Goal: Task Accomplishment & Management: Manage account settings

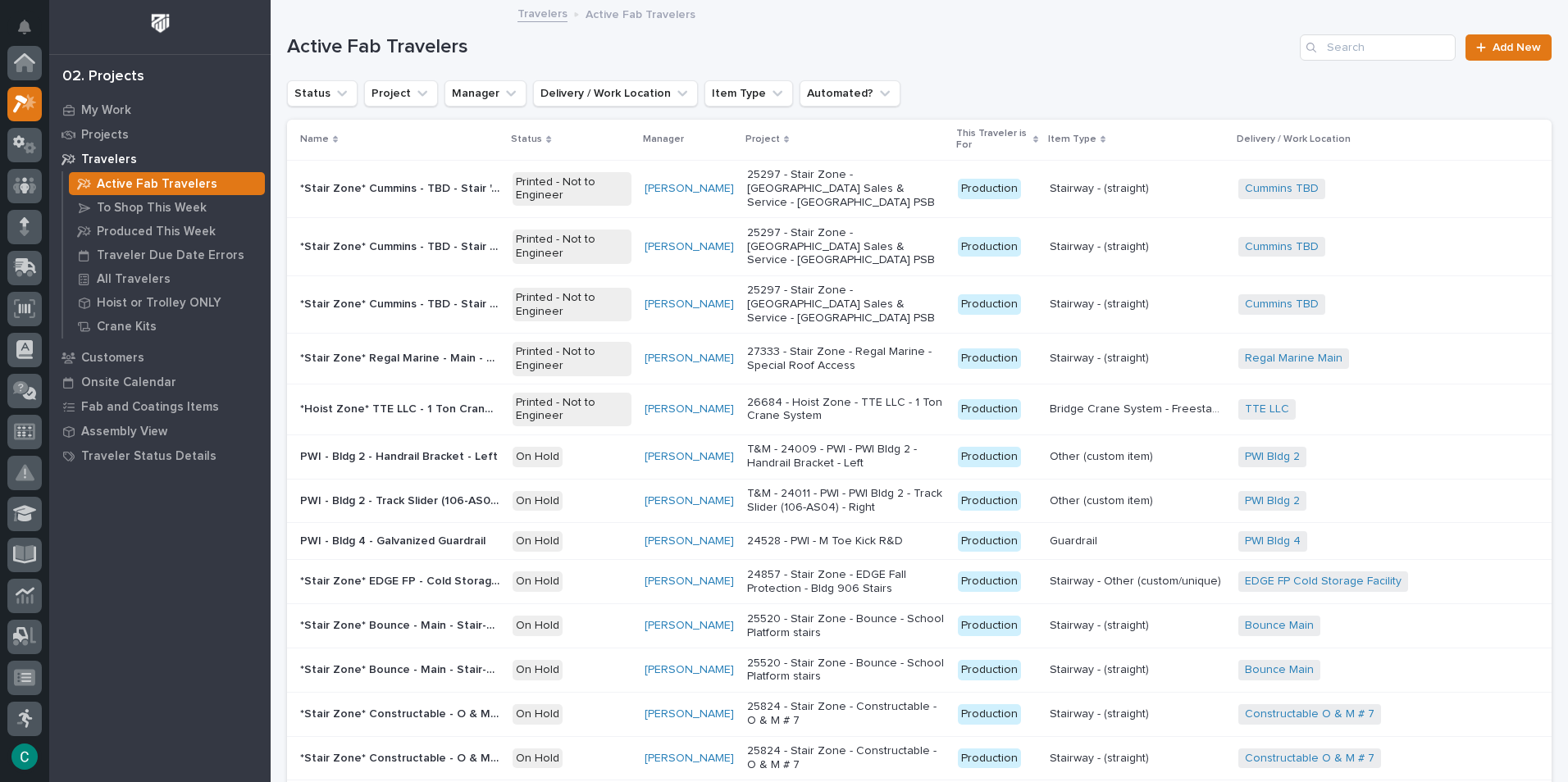
scroll to position [41, 0]
click at [105, 107] on p "My Work" at bounding box center [107, 110] width 50 height 15
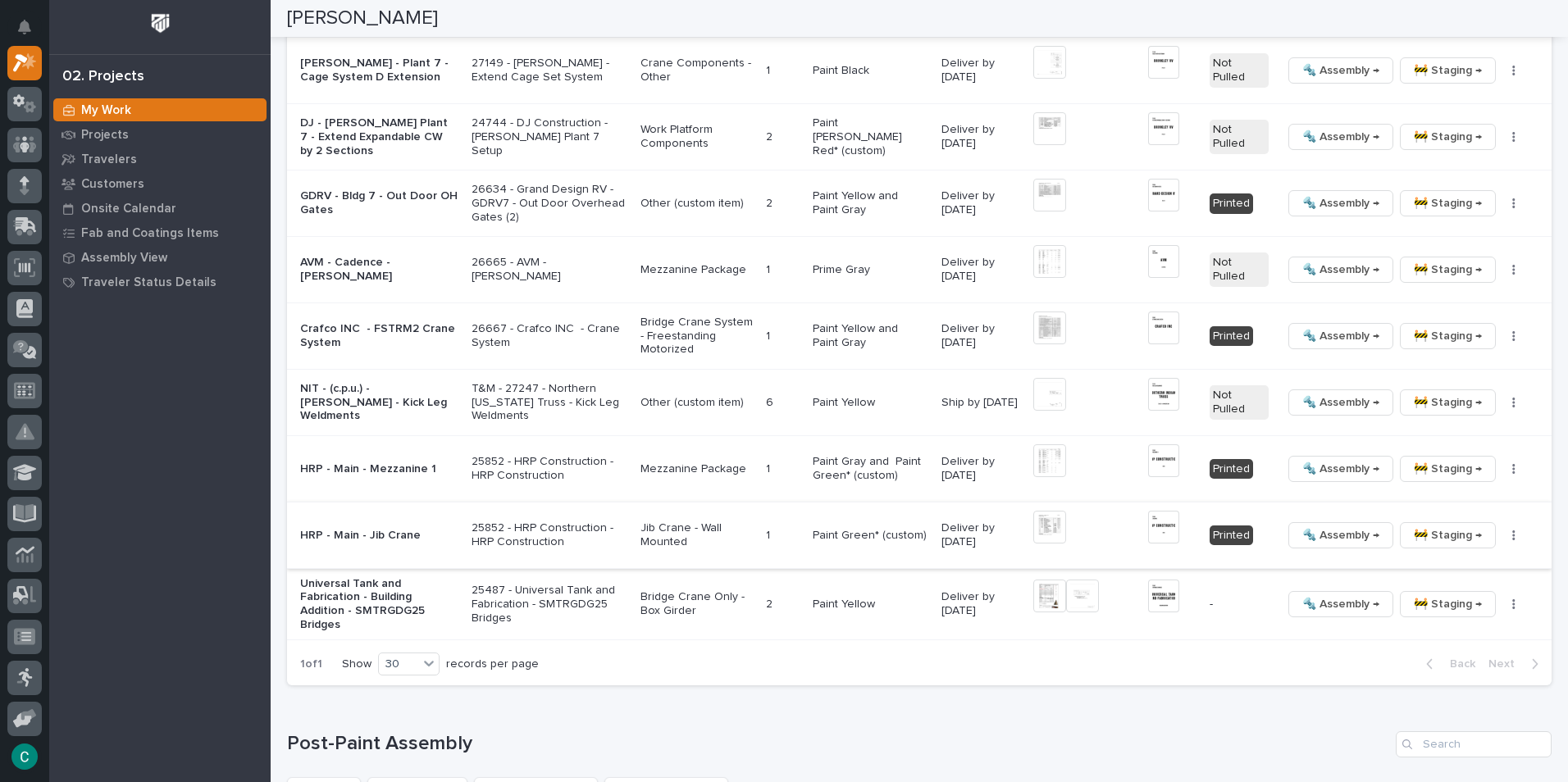
scroll to position [2214, 0]
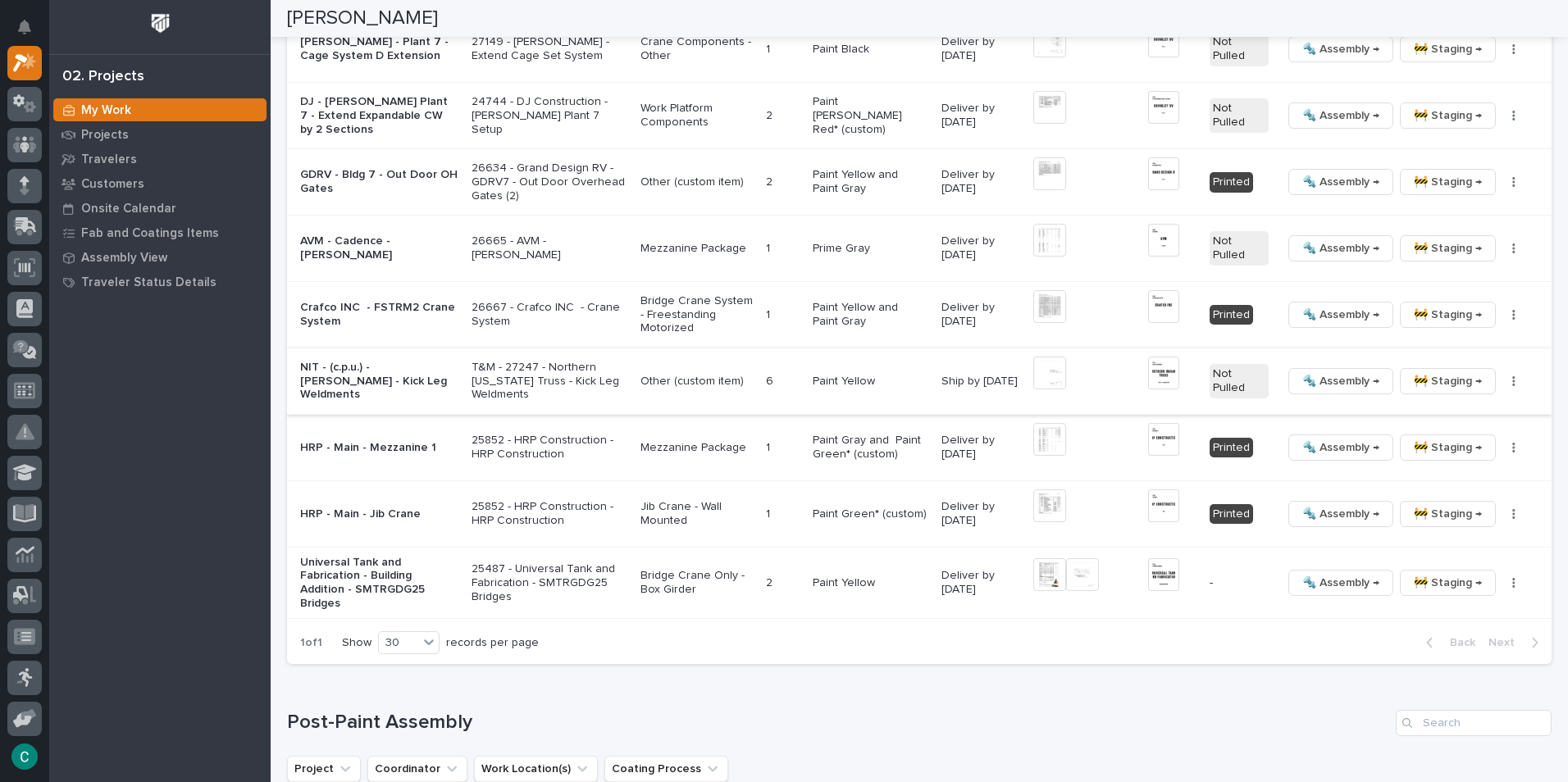
click at [1432, 372] on span "🚧 Staging →" at bounding box center [1448, 381] width 68 height 19
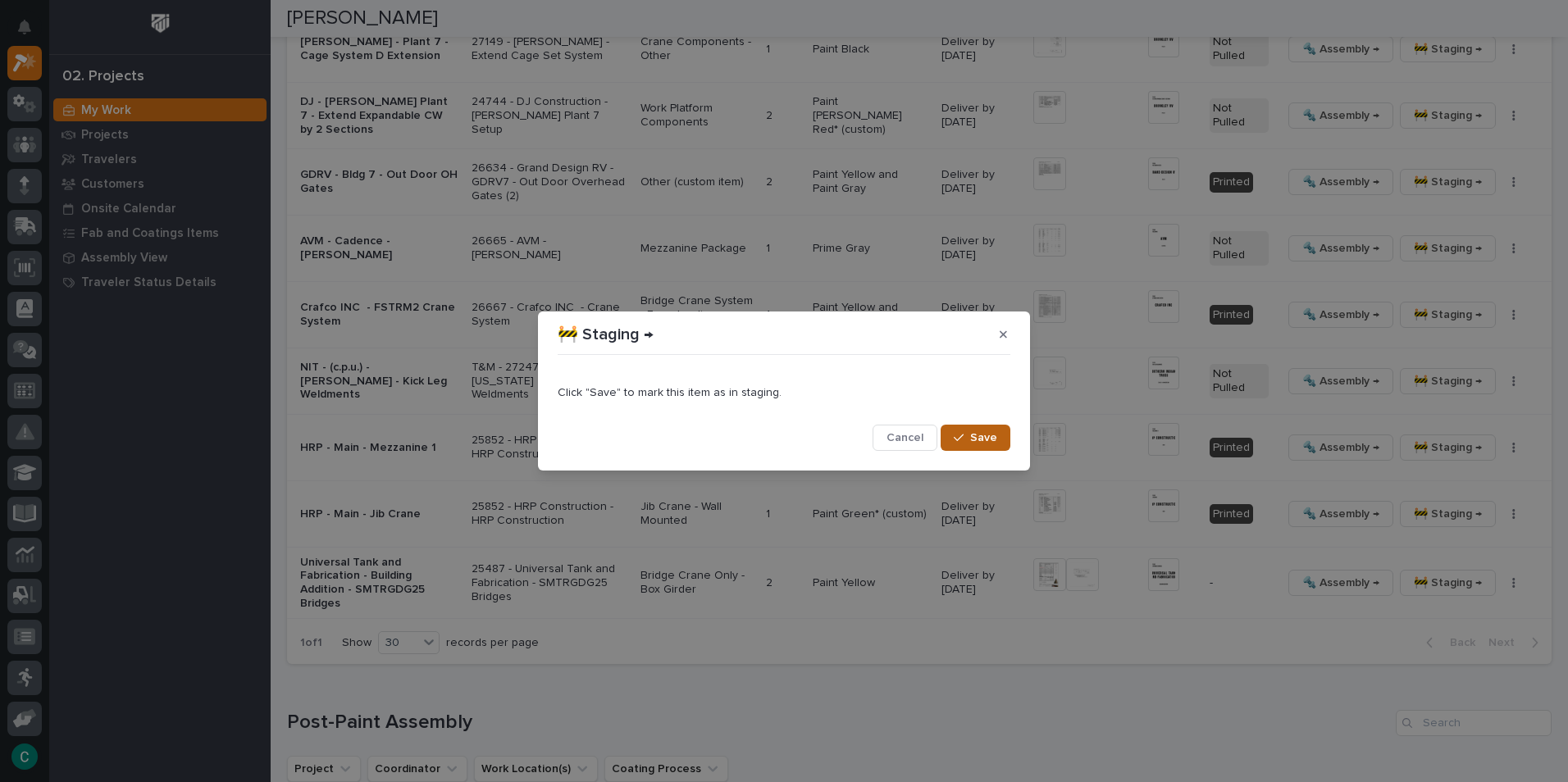
click at [993, 446] on button "Save" at bounding box center [976, 437] width 70 height 26
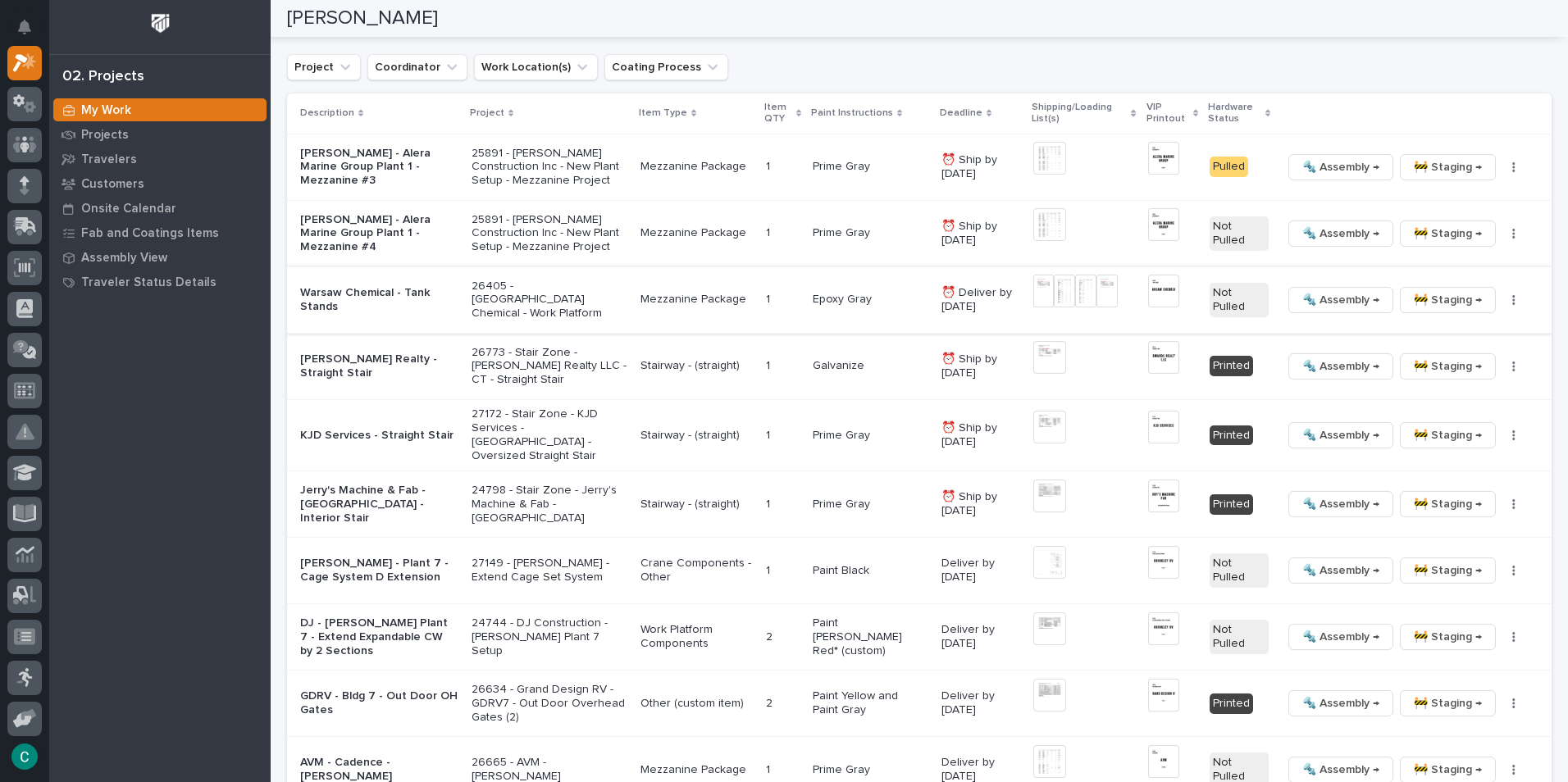
scroll to position [1722, 0]
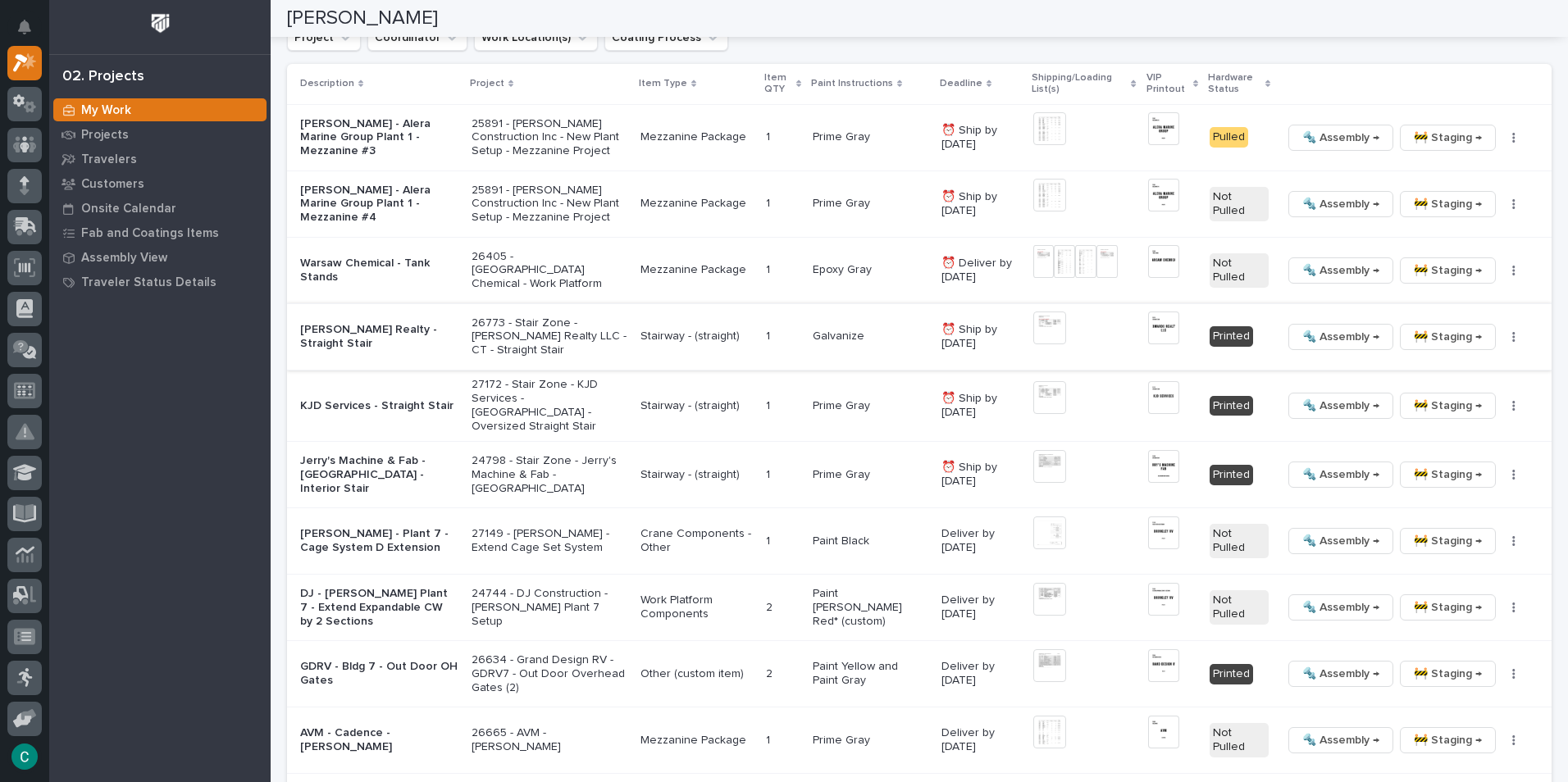
click at [1422, 335] on span "🚧 Staging →" at bounding box center [1448, 337] width 68 height 19
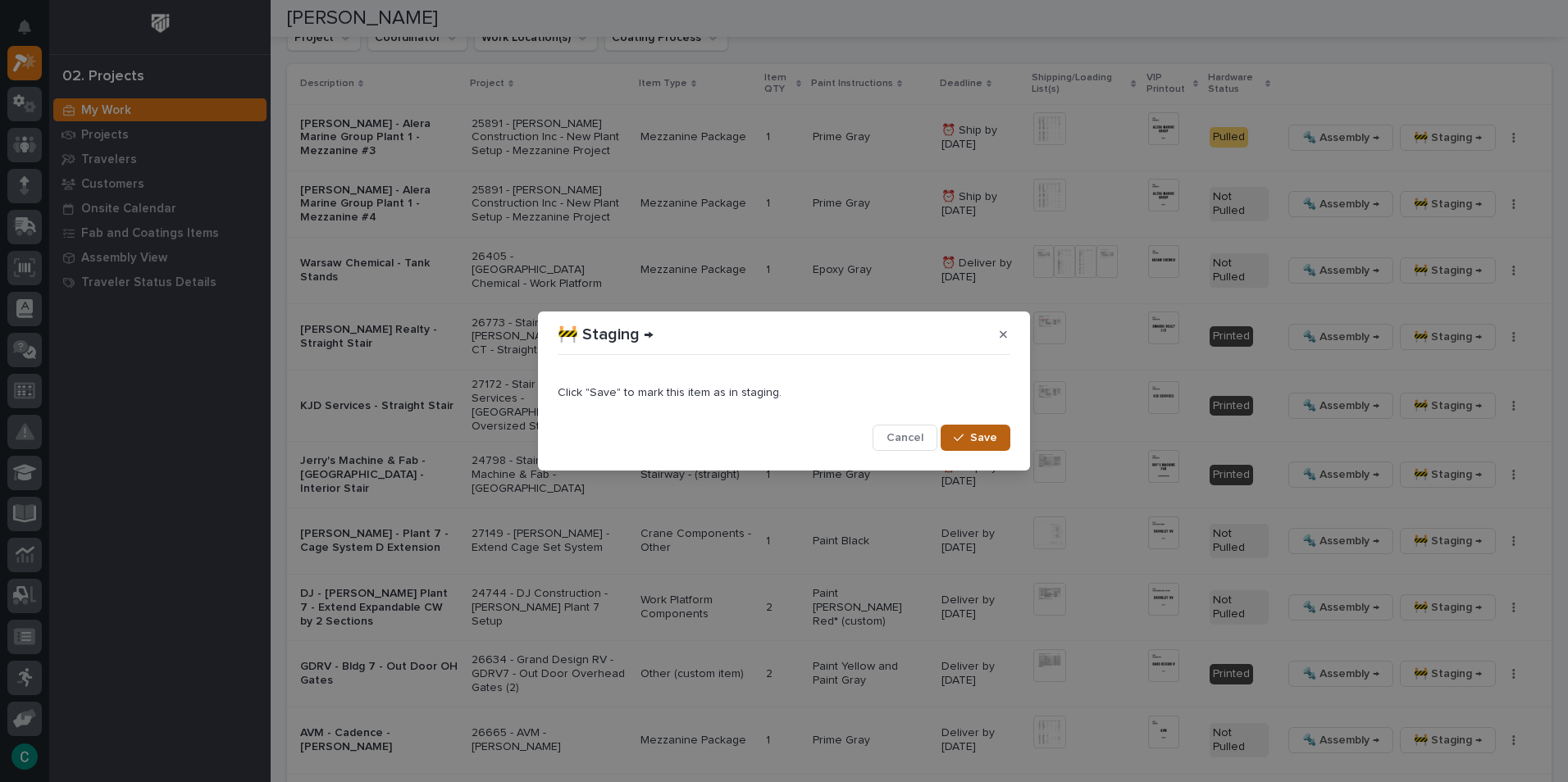
click at [999, 442] on button "Save" at bounding box center [976, 437] width 70 height 26
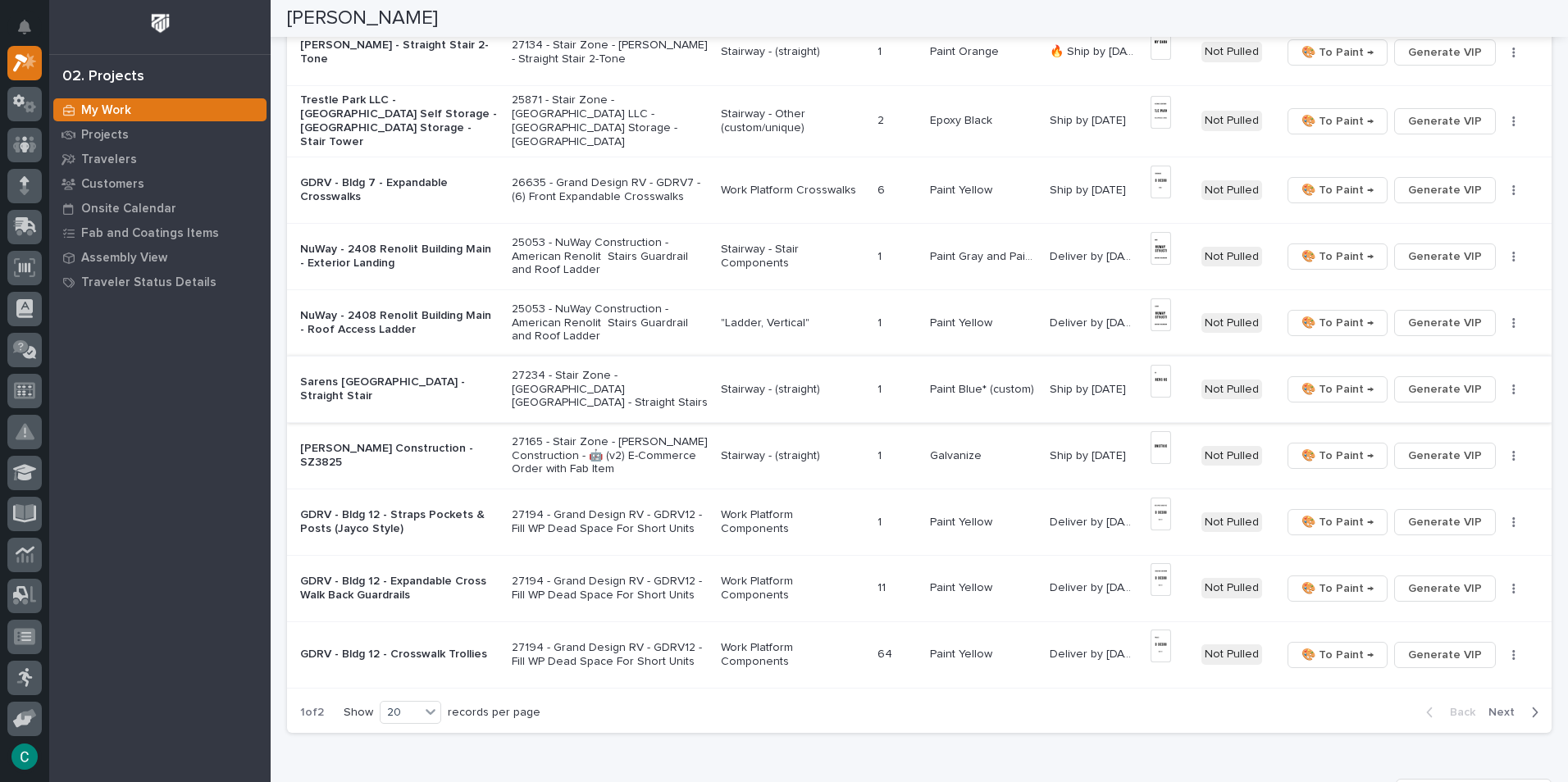
scroll to position [951, 0]
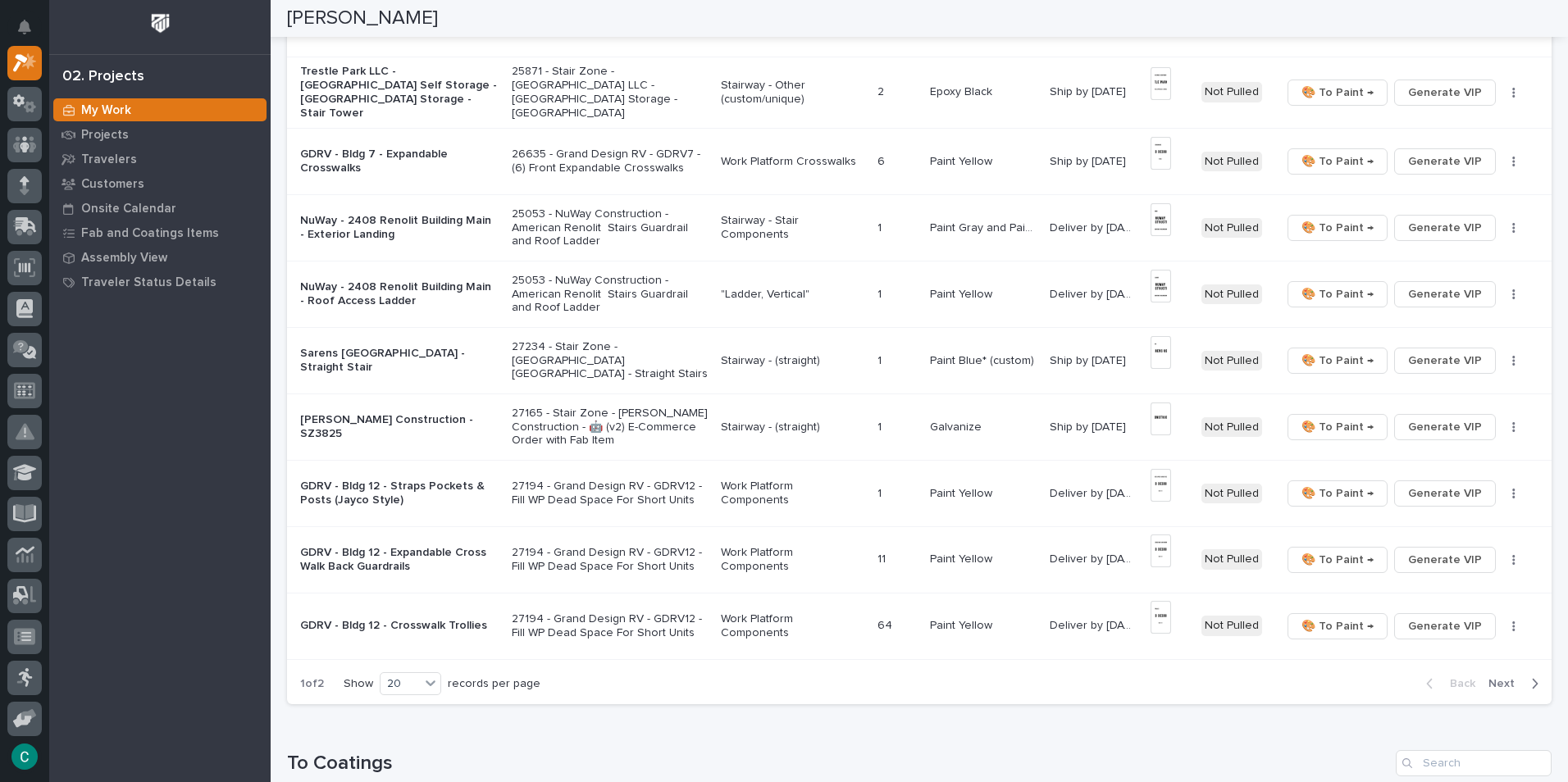
click at [1490, 676] on span "Next" at bounding box center [1506, 683] width 36 height 15
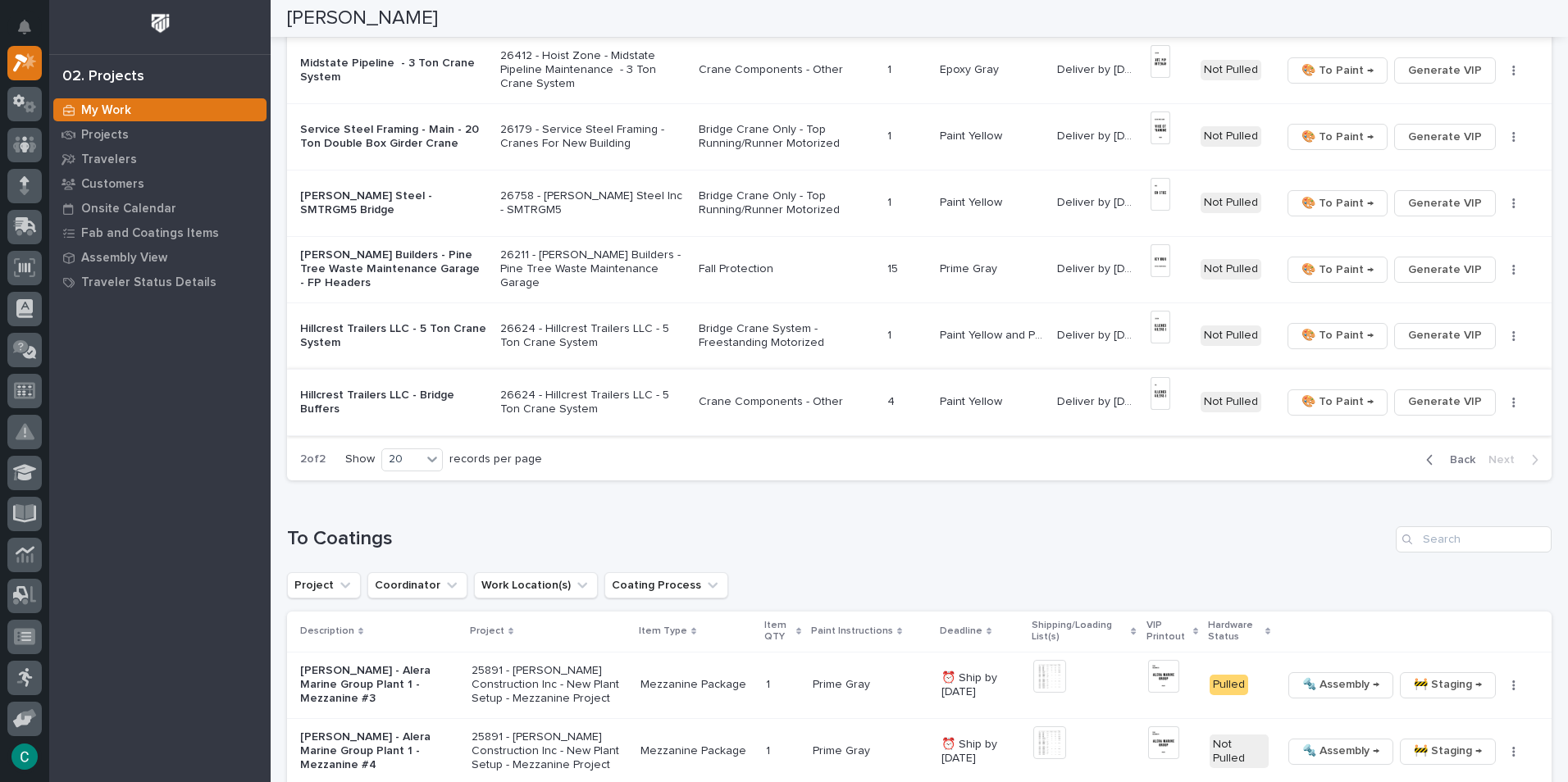
scroll to position [622, 0]
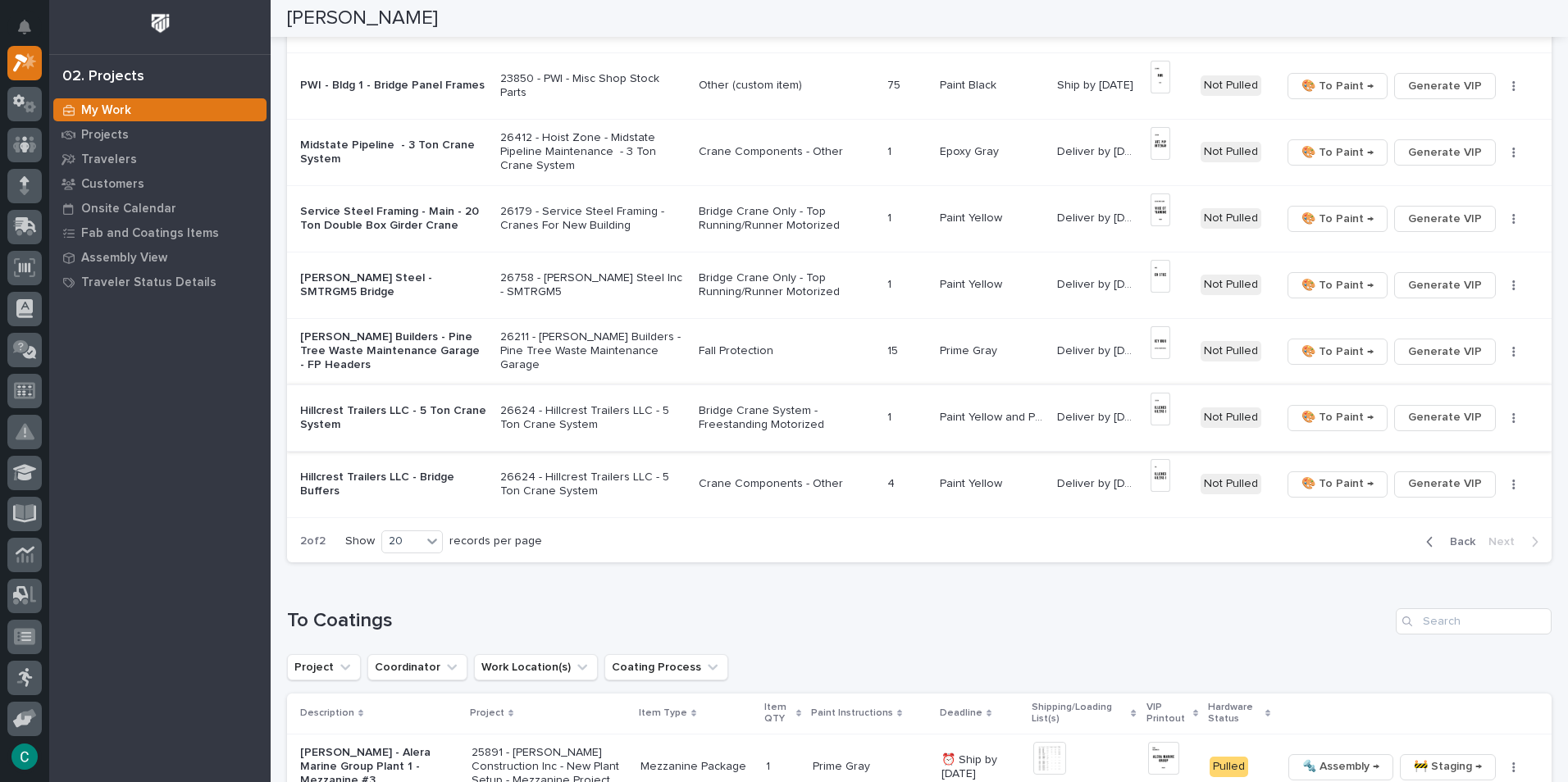
click at [1161, 412] on img at bounding box center [1160, 409] width 20 height 33
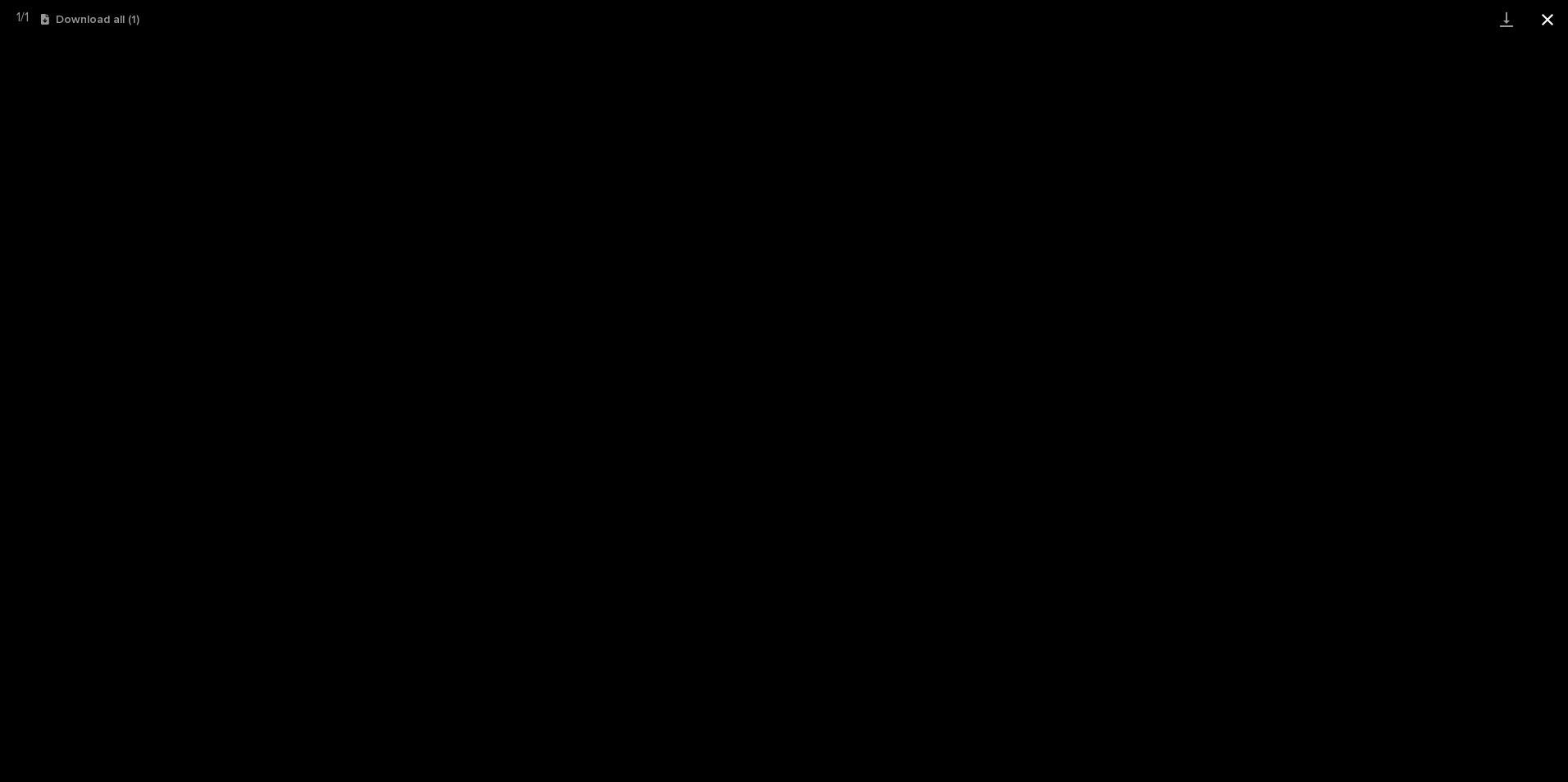
click at [1550, 17] on button "Close gallery" at bounding box center [1548, 19] width 41 height 39
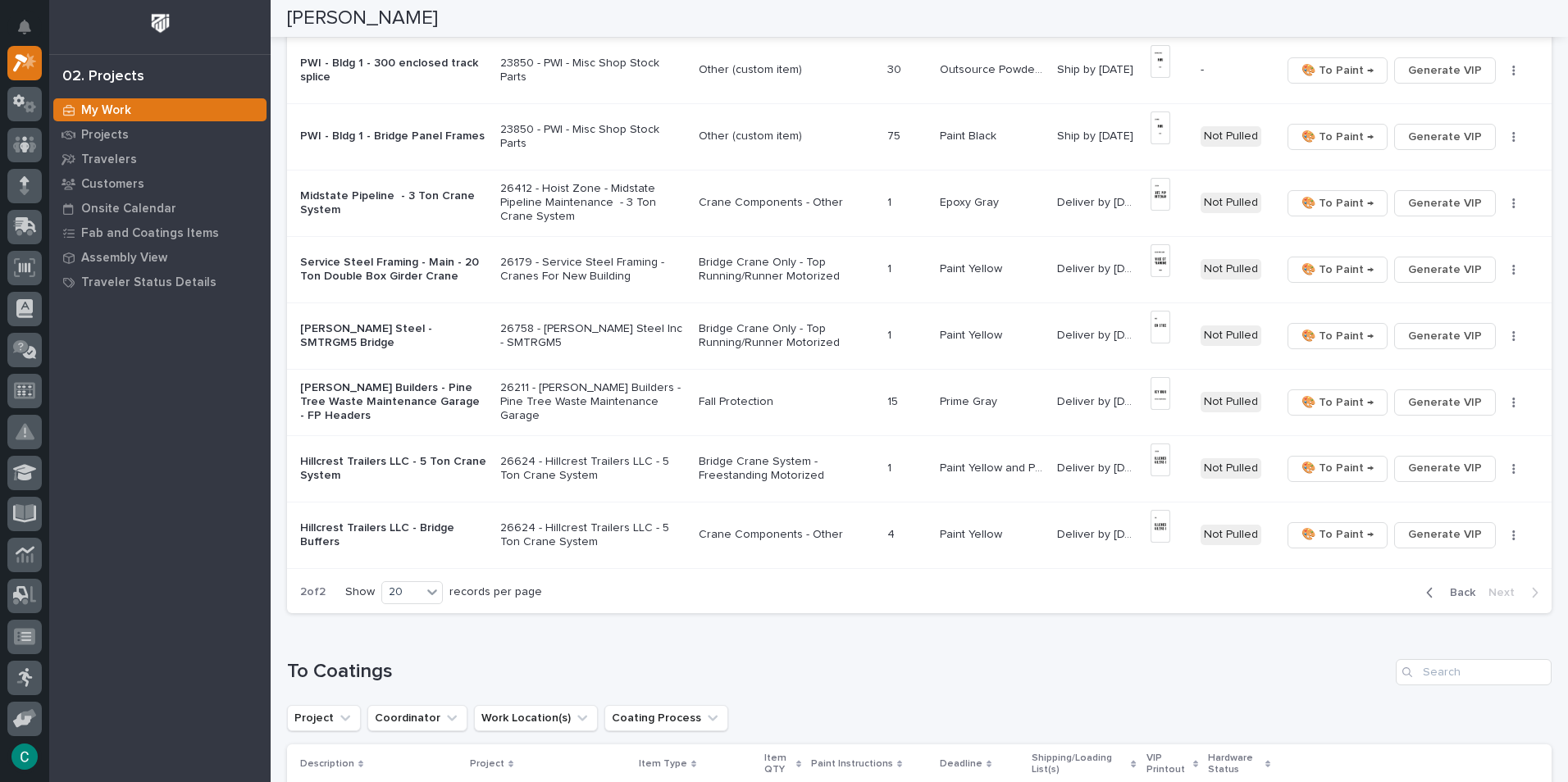
scroll to position [738, 0]
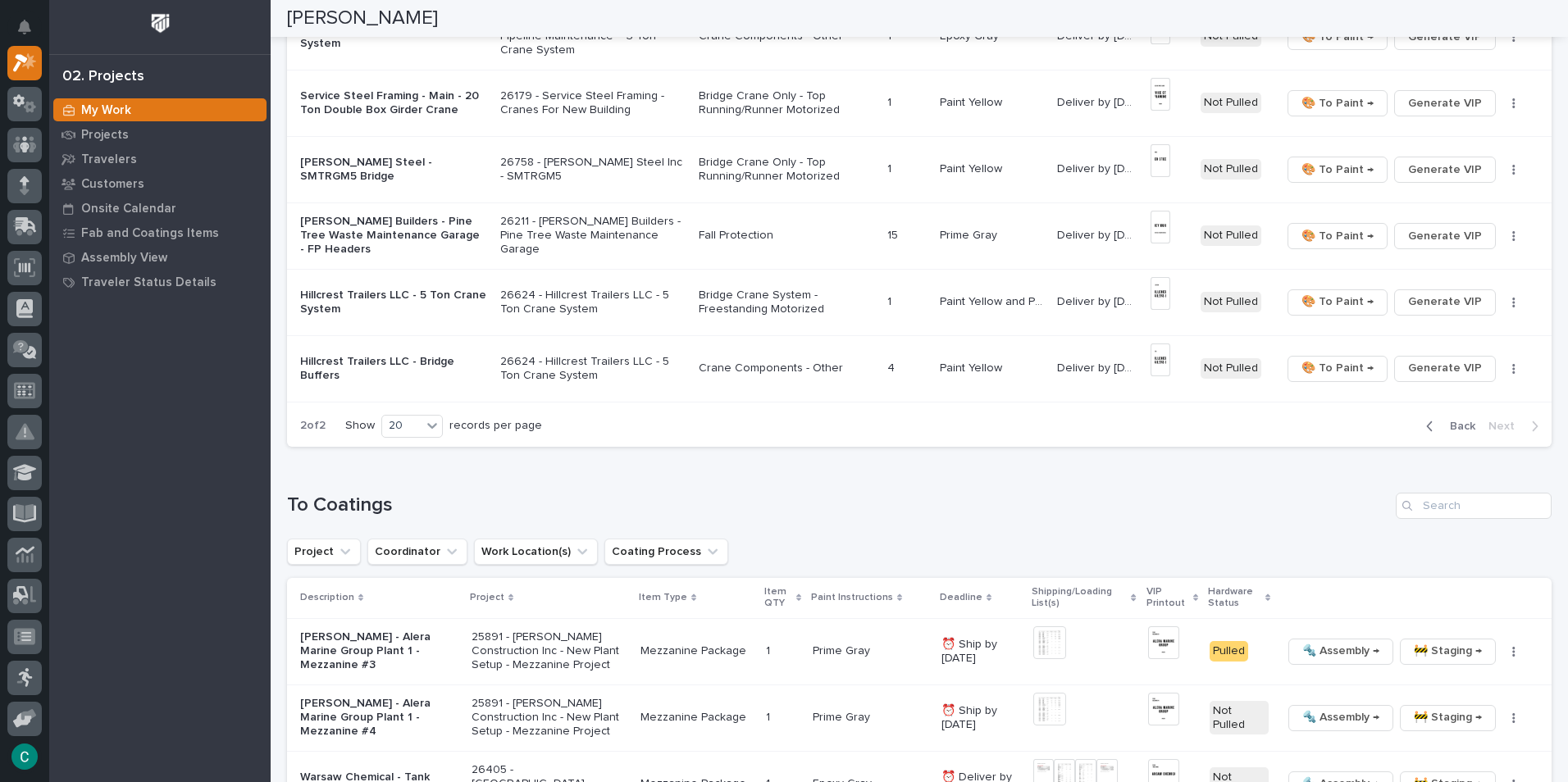
click at [1440, 428] on span "Back" at bounding box center [1458, 425] width 35 height 15
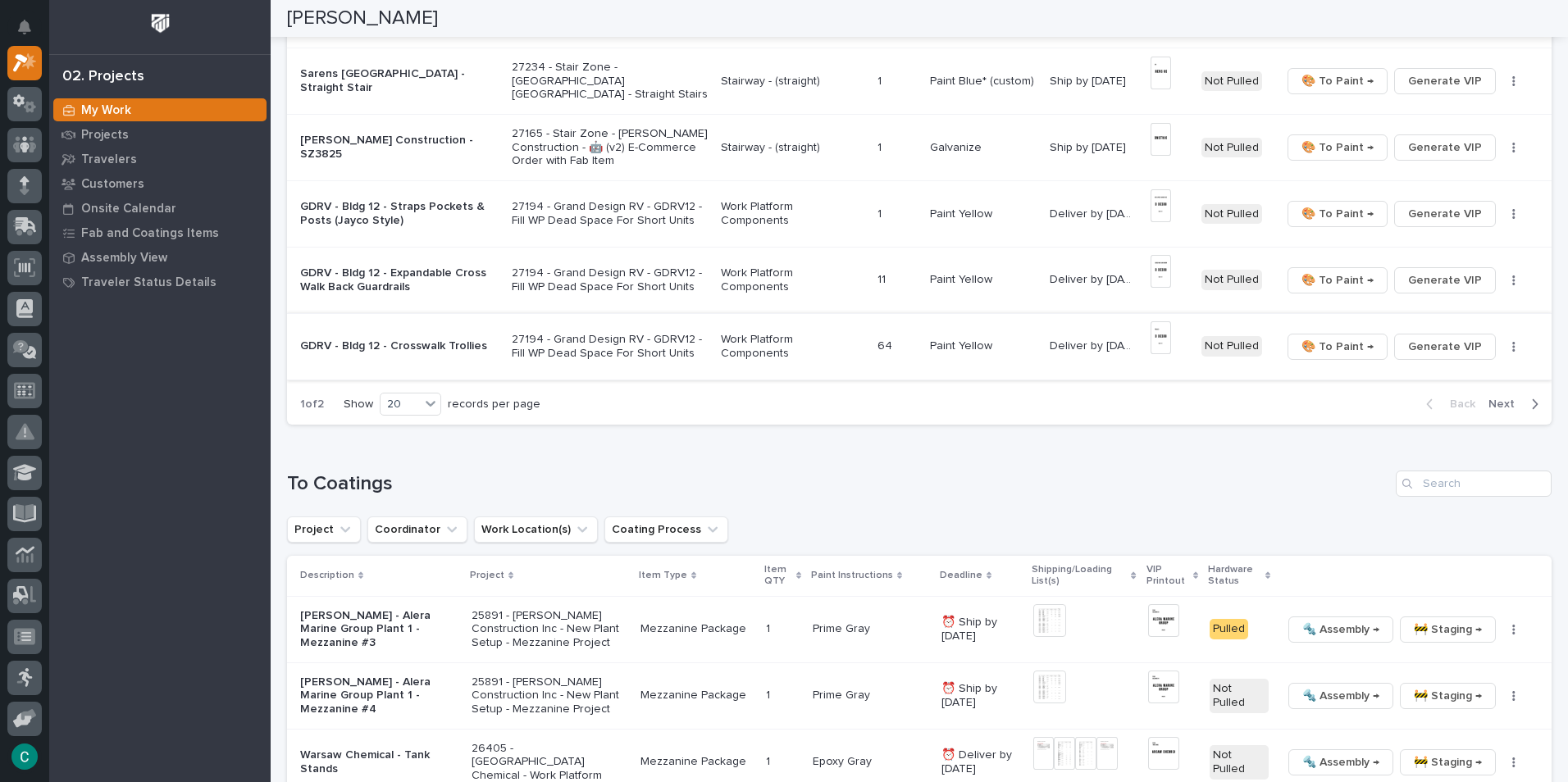
scroll to position [1148, 0]
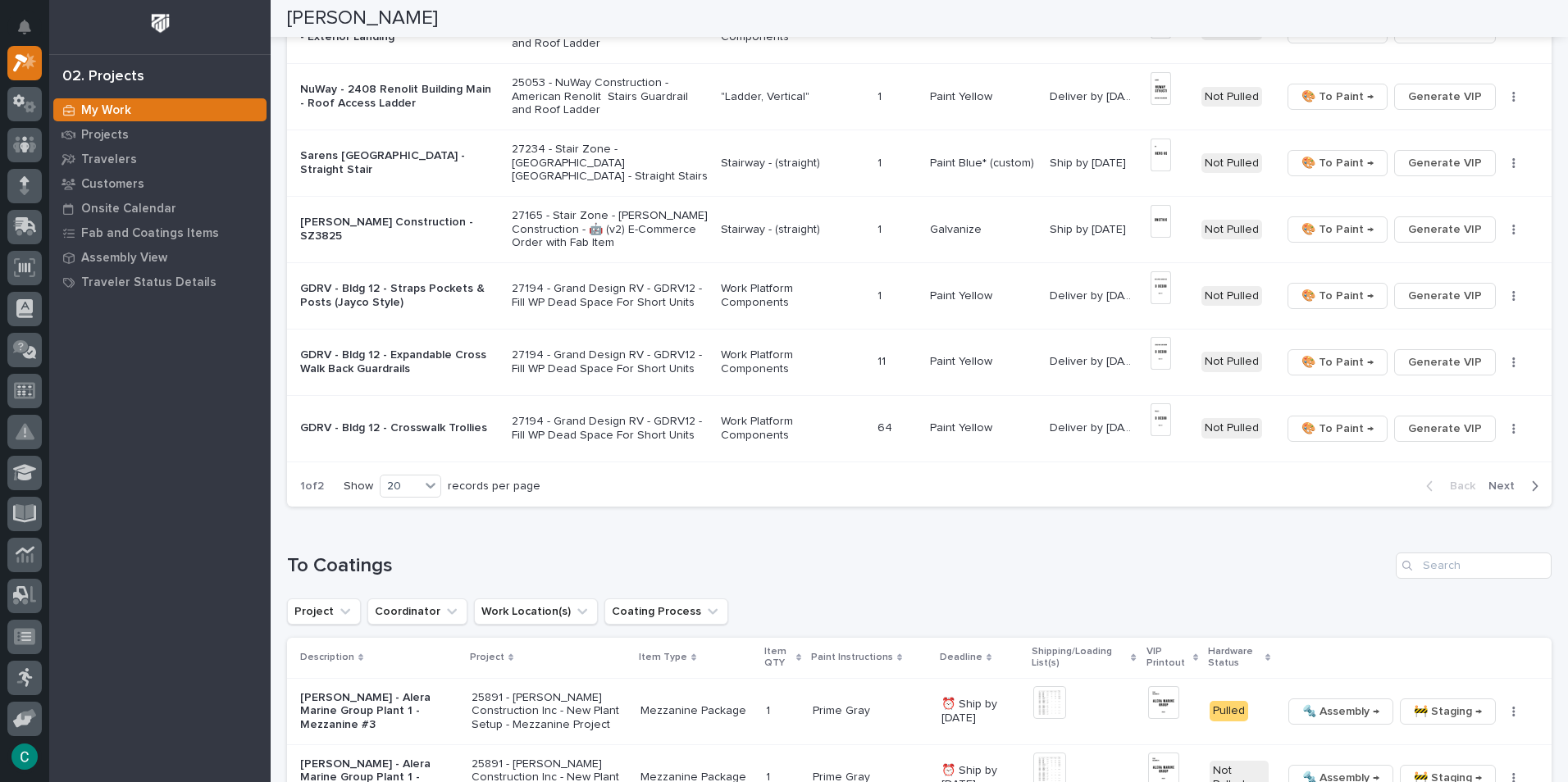
click at [814, 290] on p "Work Platform Components" at bounding box center [793, 296] width 143 height 28
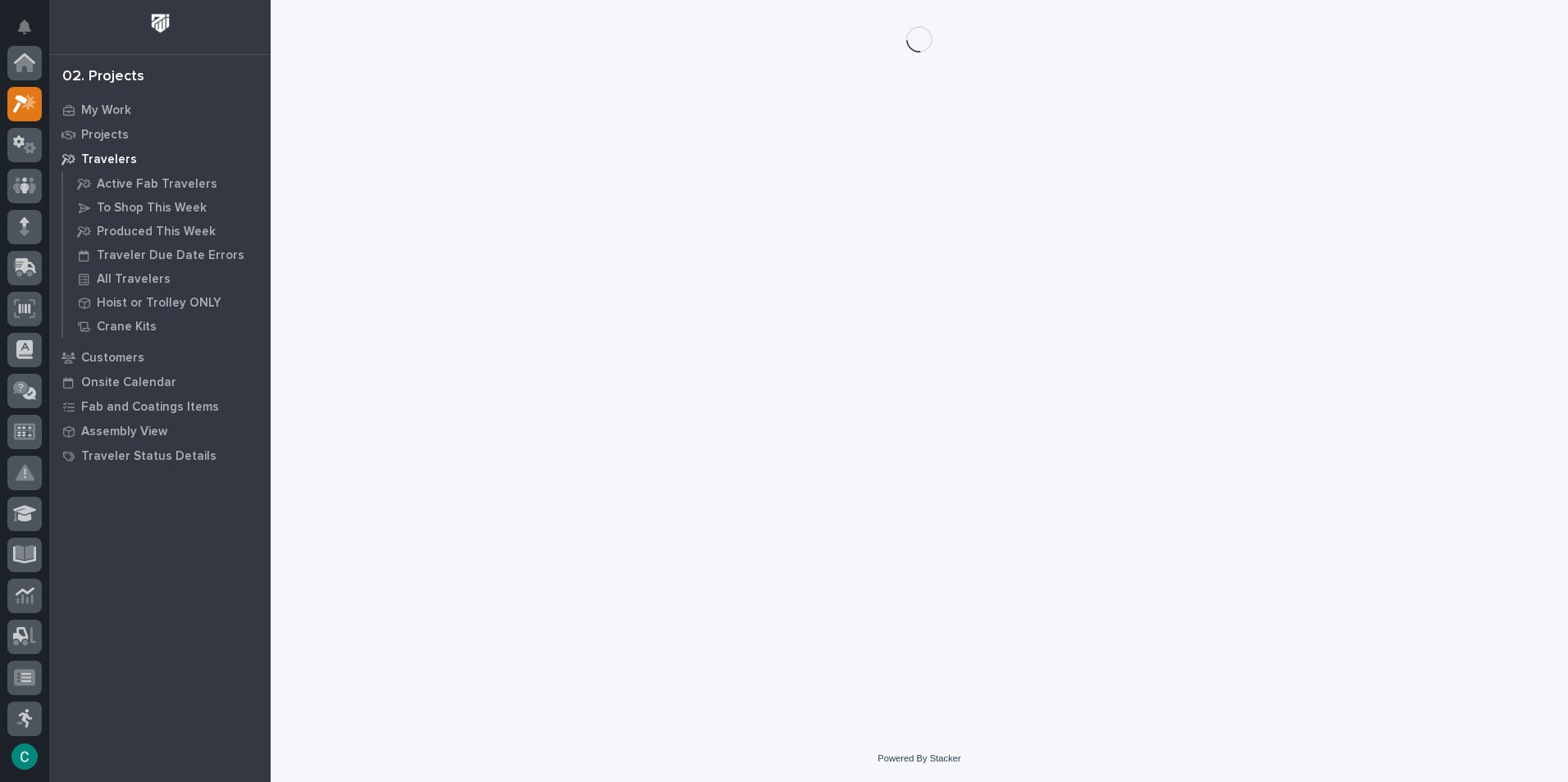
scroll to position [41, 0]
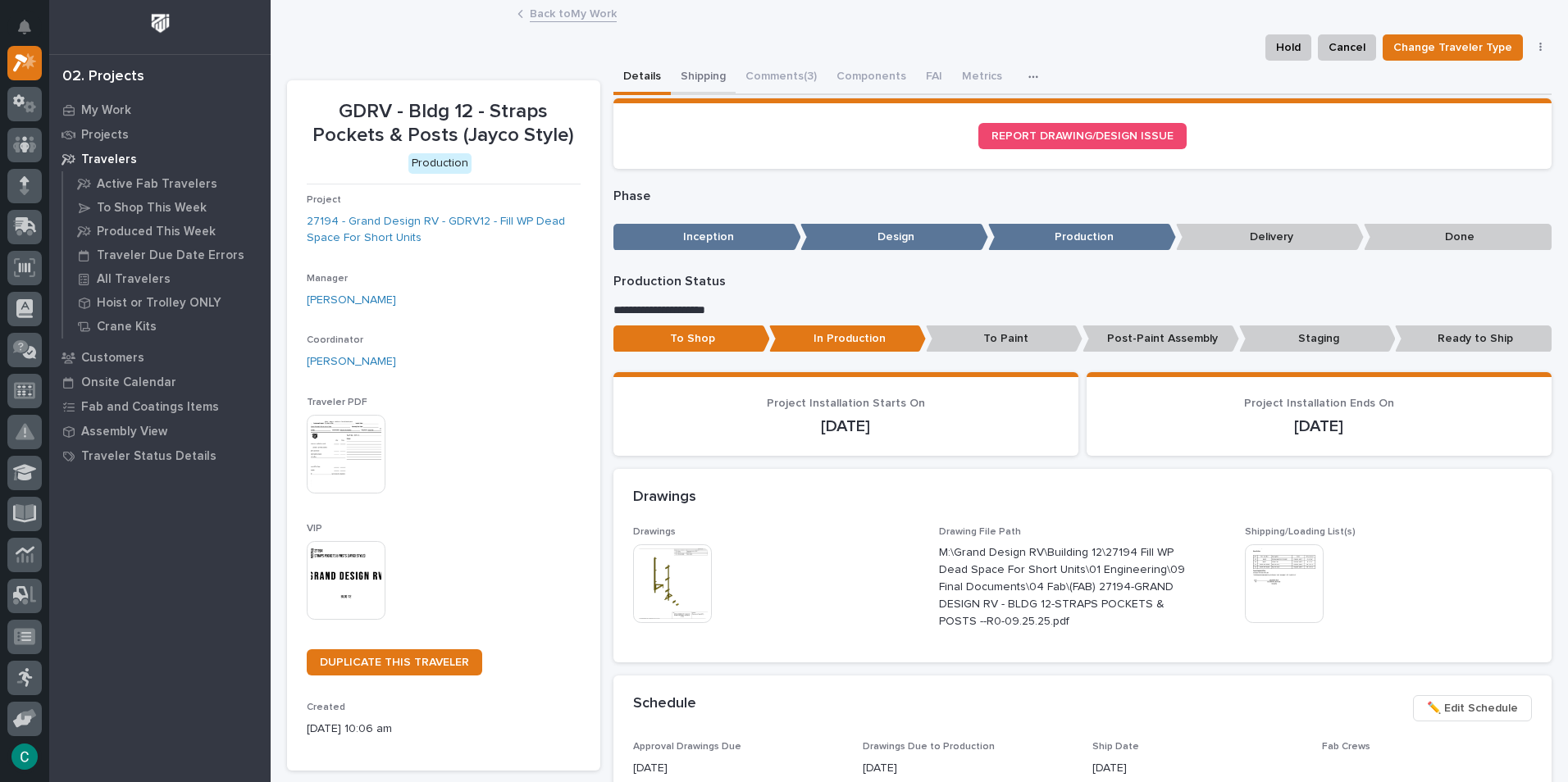
click at [710, 76] on button "Shipping" at bounding box center [703, 78] width 65 height 35
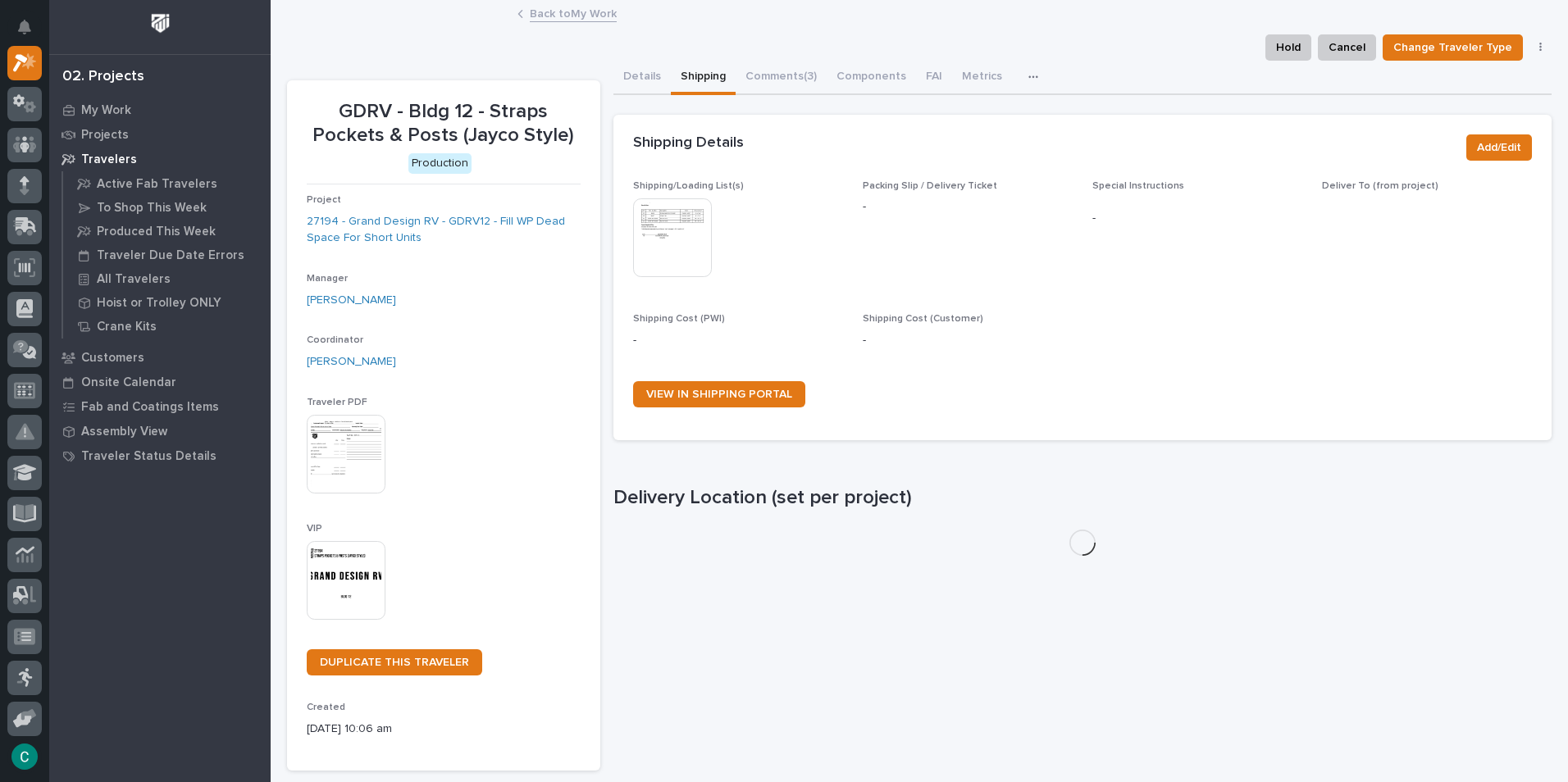
drag, startPoint x: 671, startPoint y: 234, endPoint x: 707, endPoint y: 259, distance: 43.8
click at [671, 234] on img at bounding box center [672, 237] width 78 height 78
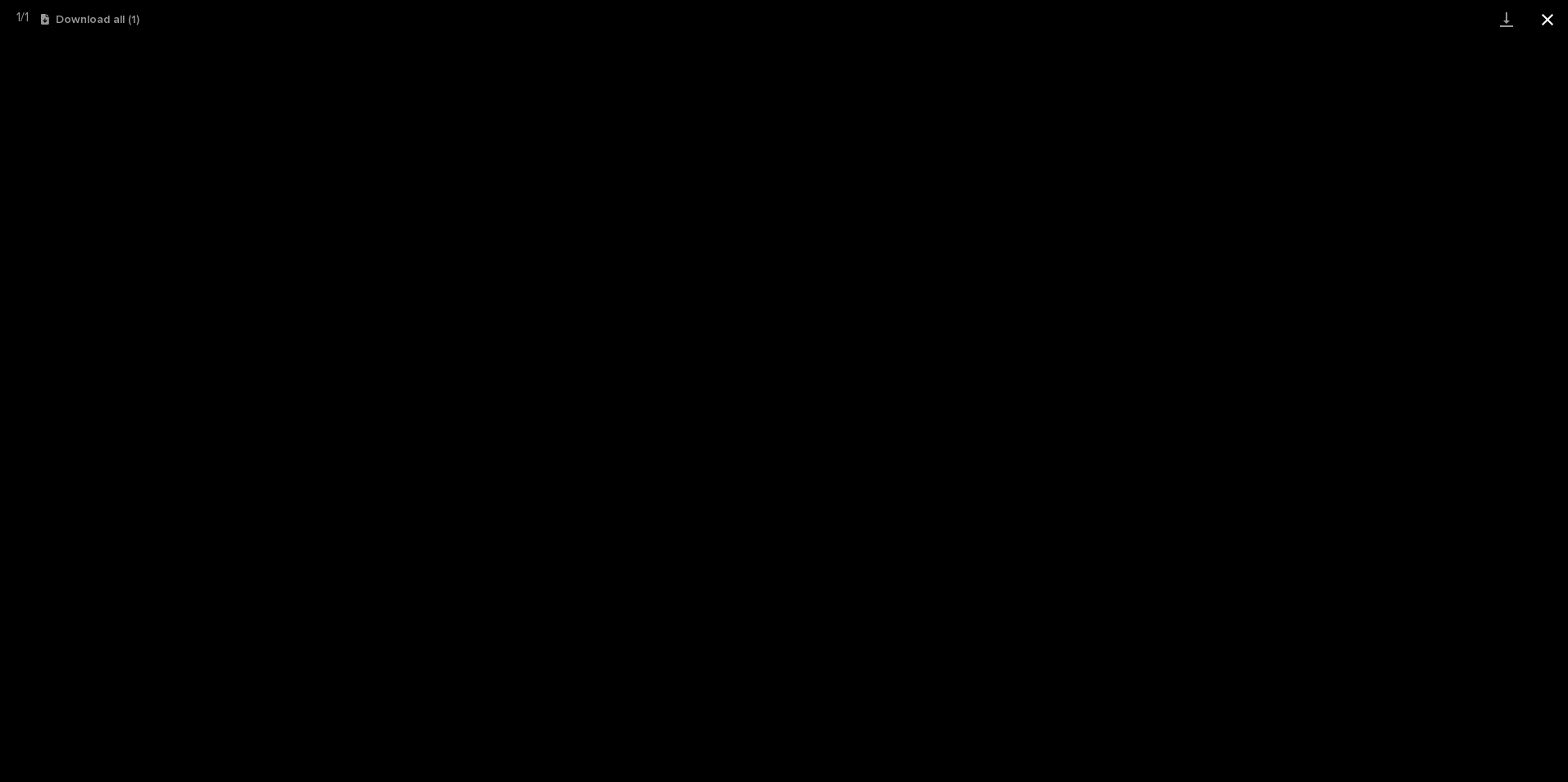
click at [1559, 18] on button "Close gallery" at bounding box center [1548, 19] width 41 height 39
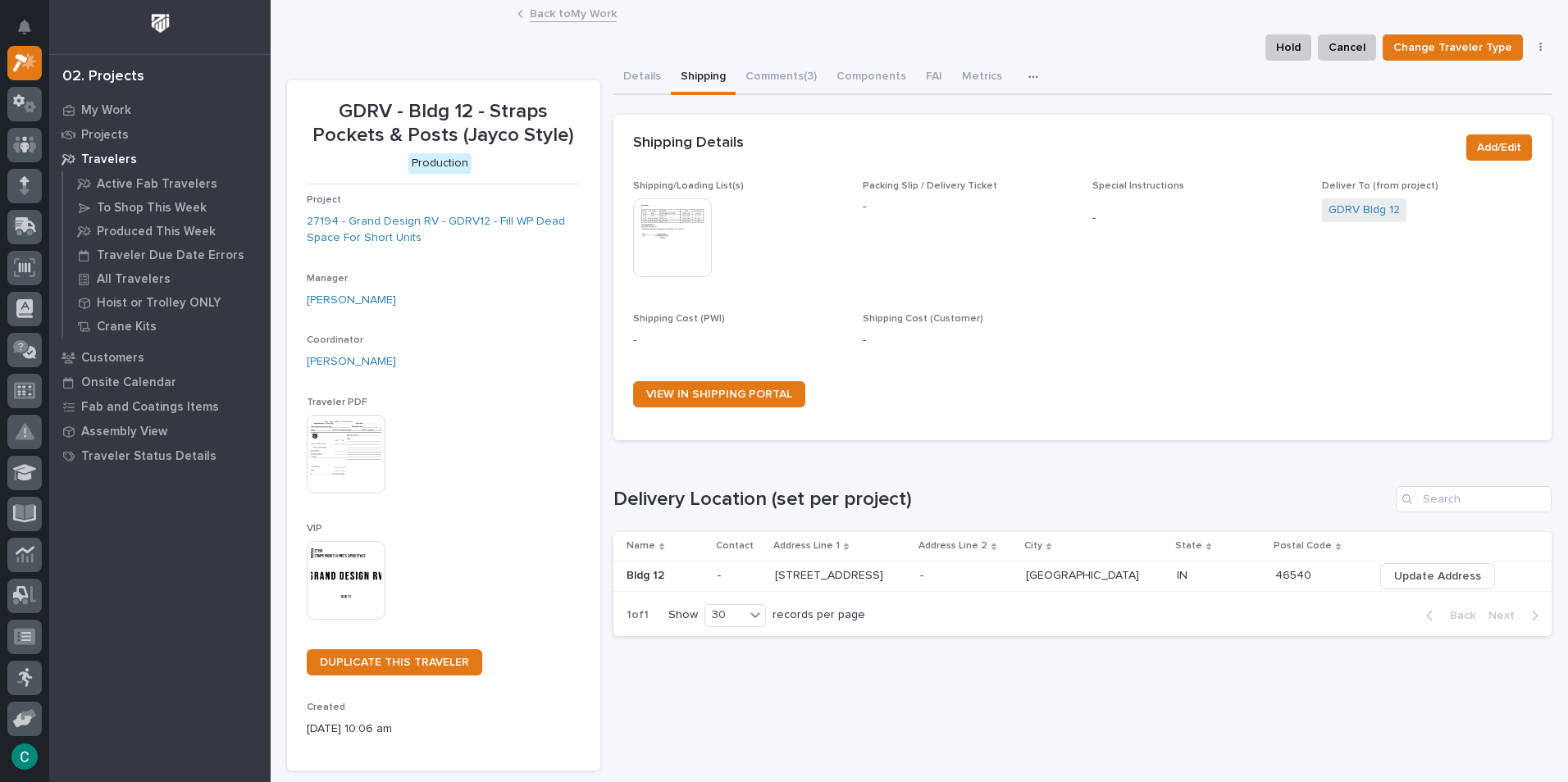
click at [370, 578] on img at bounding box center [346, 580] width 78 height 78
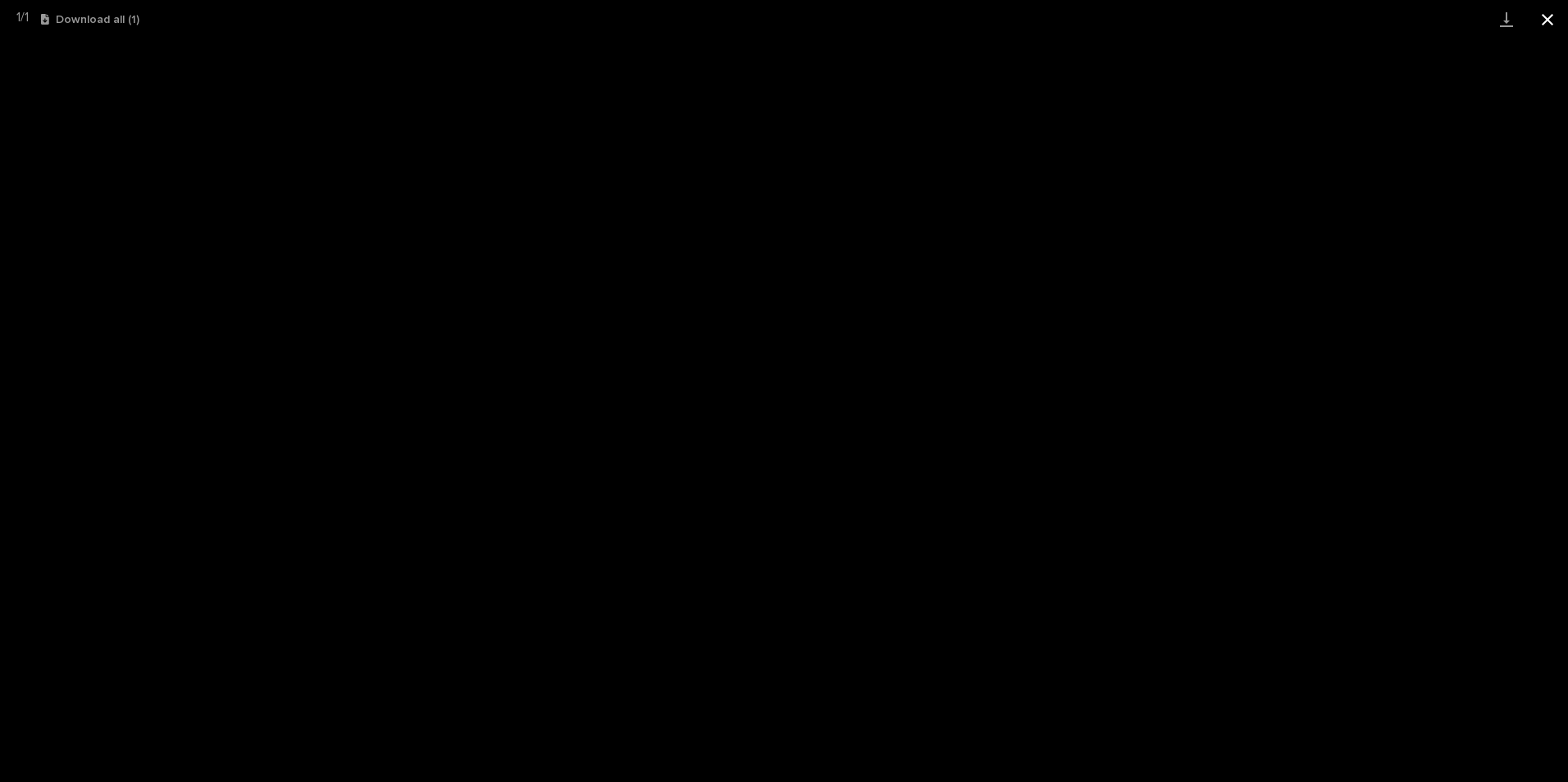
click at [1544, 18] on button "Close gallery" at bounding box center [1548, 19] width 41 height 39
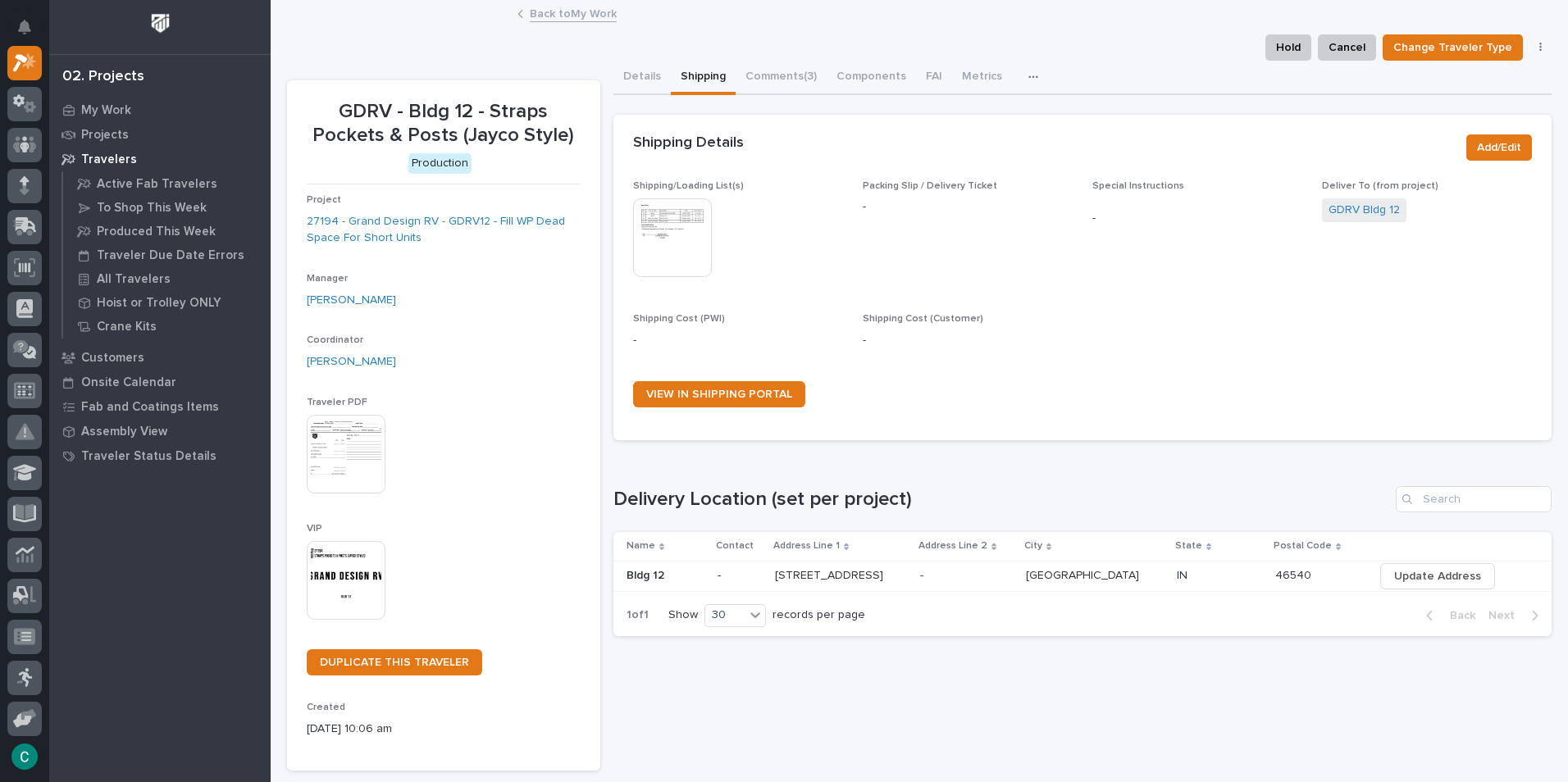
click at [545, 14] on link "Back to My Work" at bounding box center [574, 12] width 87 height 18
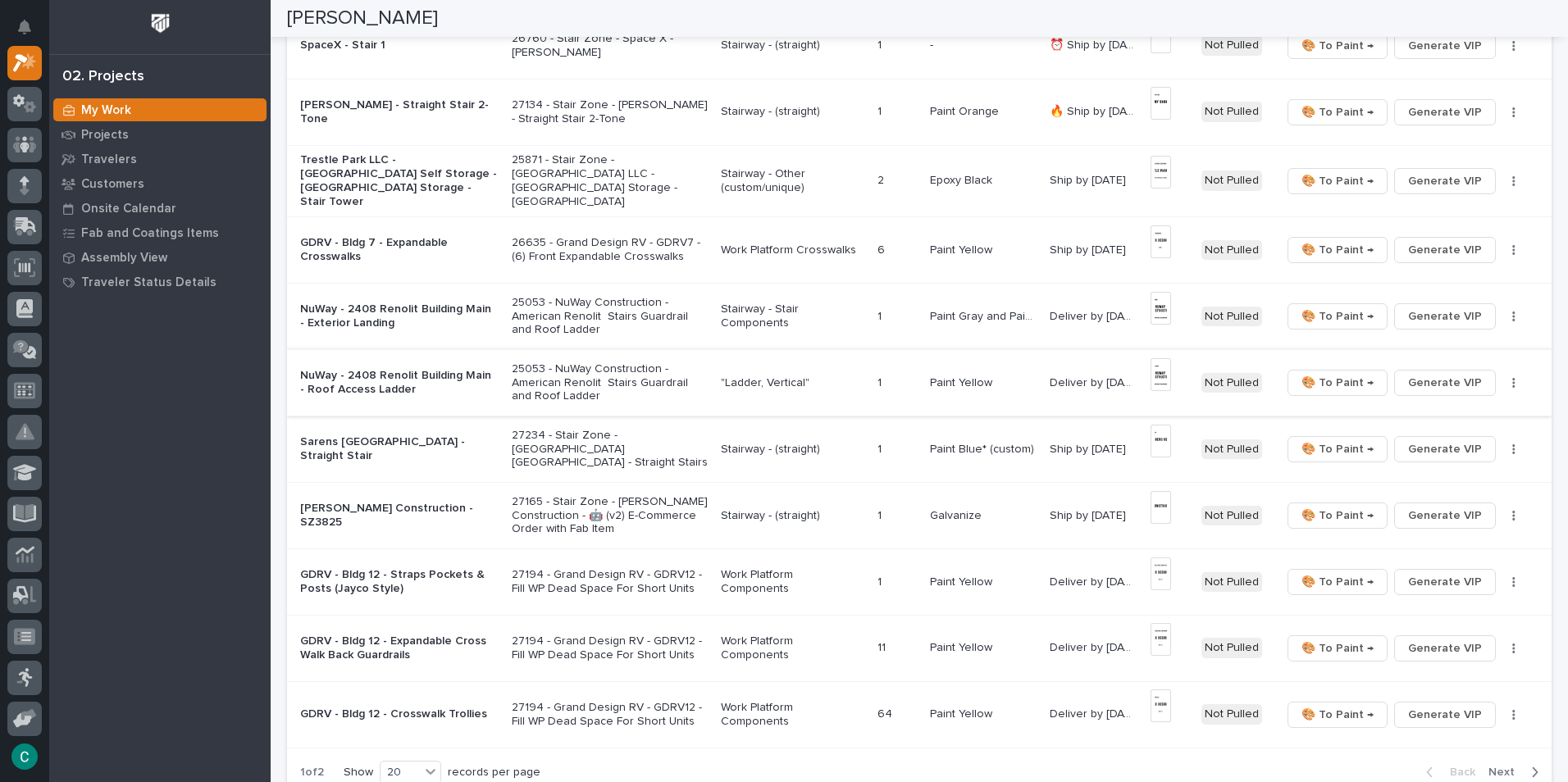
scroll to position [985, 0]
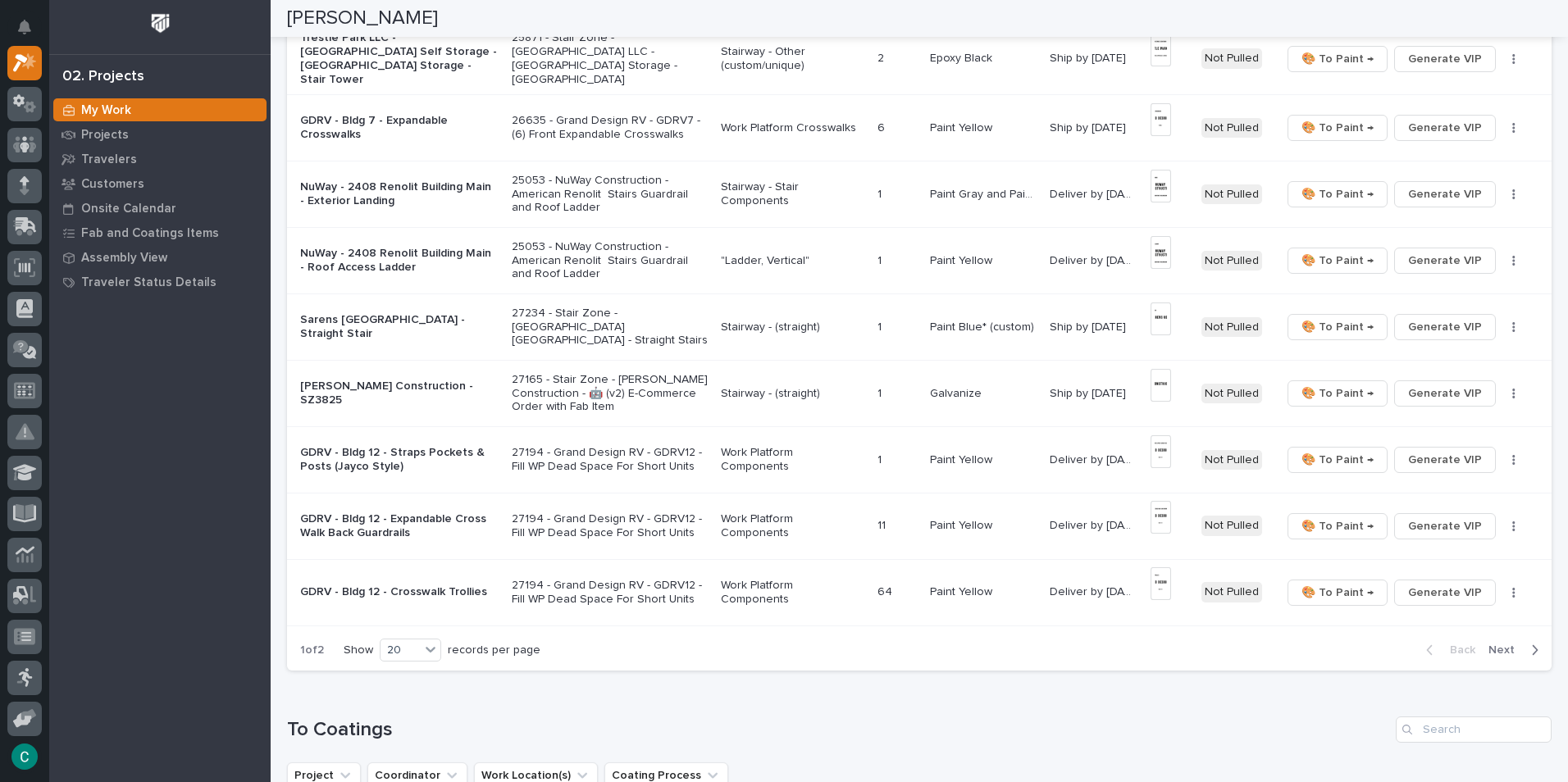
click at [779, 522] on p "Work Platform Components" at bounding box center [793, 526] width 143 height 28
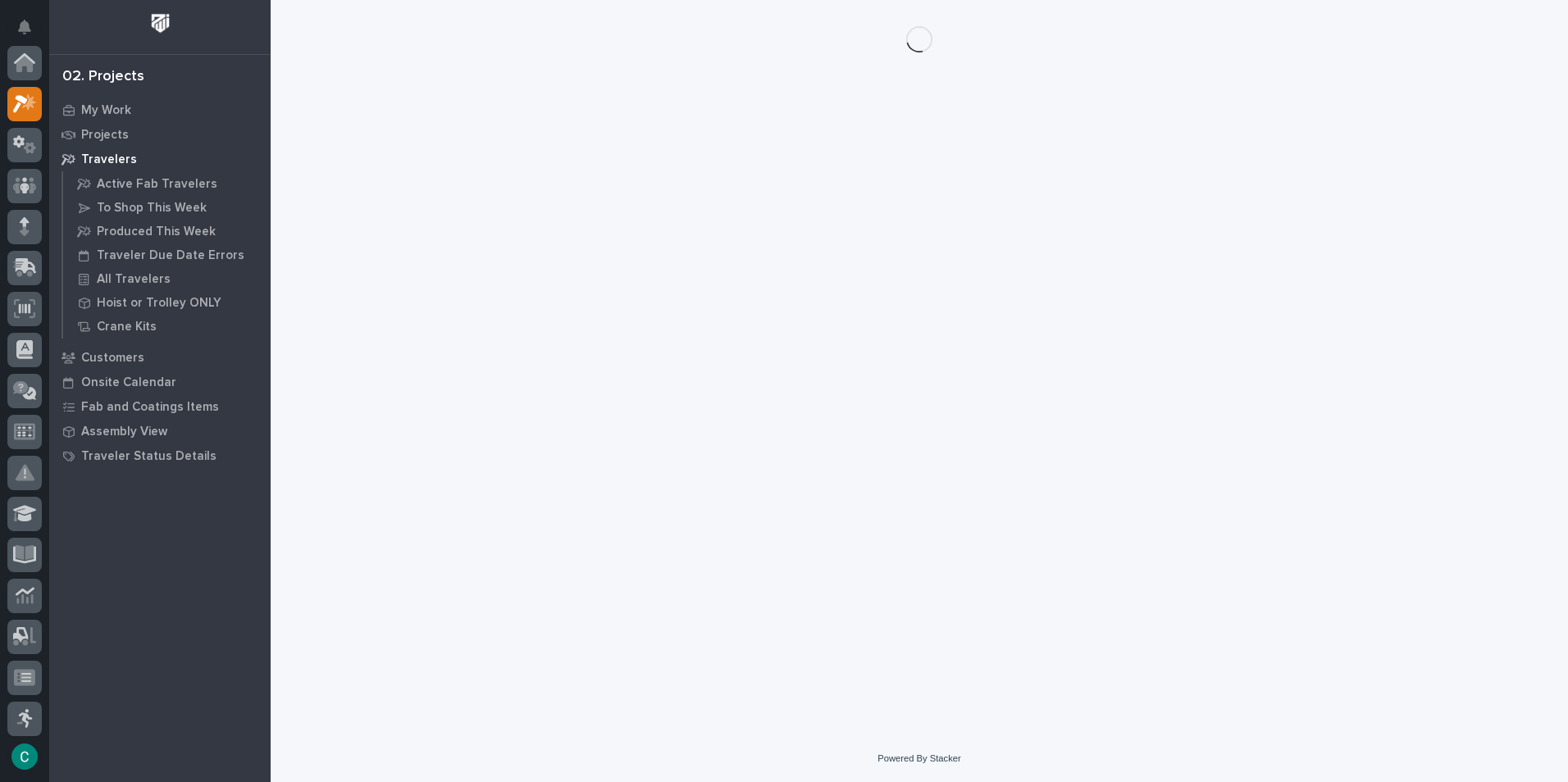
scroll to position [41, 0]
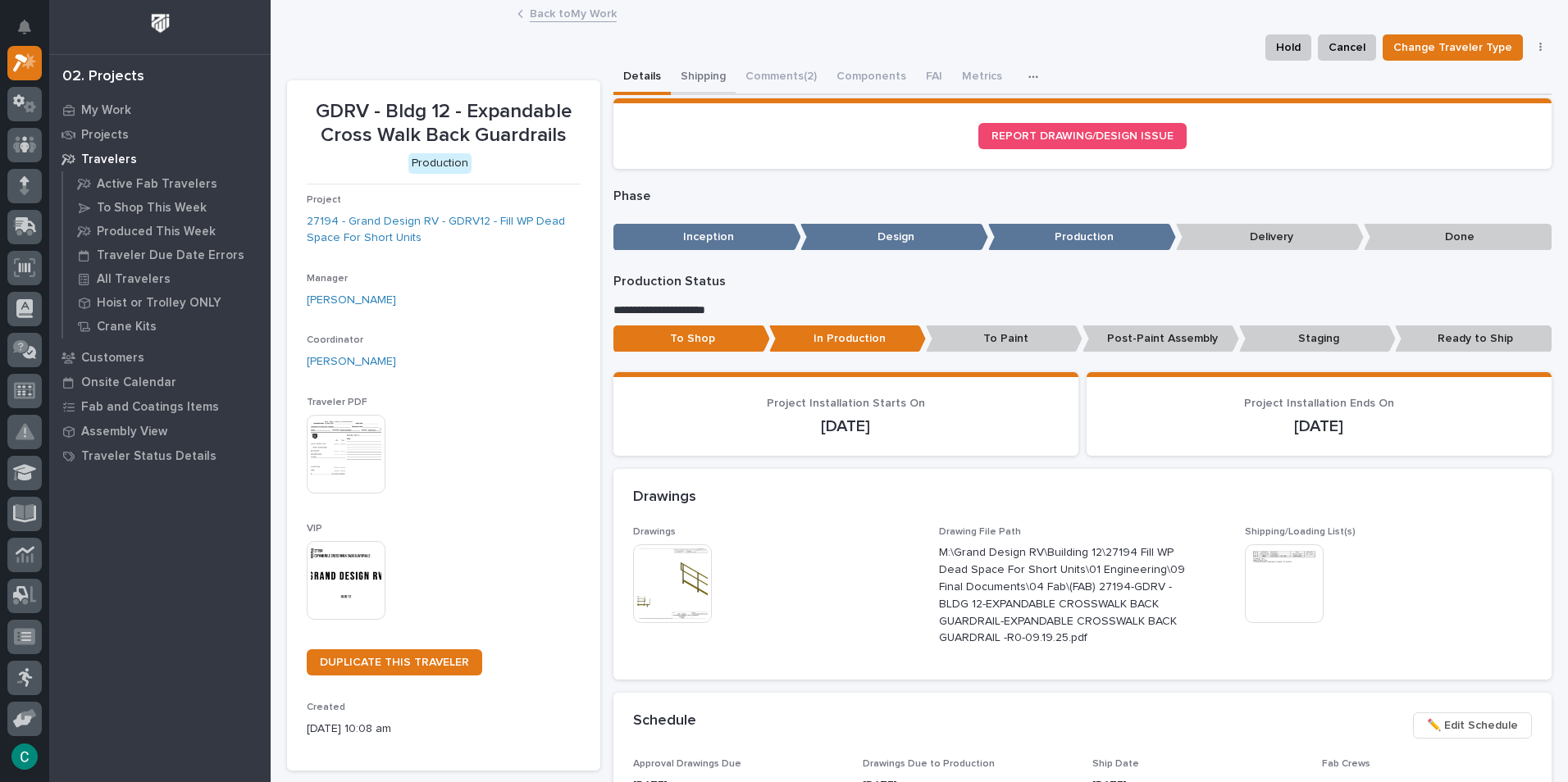
click at [696, 77] on button "Shipping" at bounding box center [703, 78] width 65 height 35
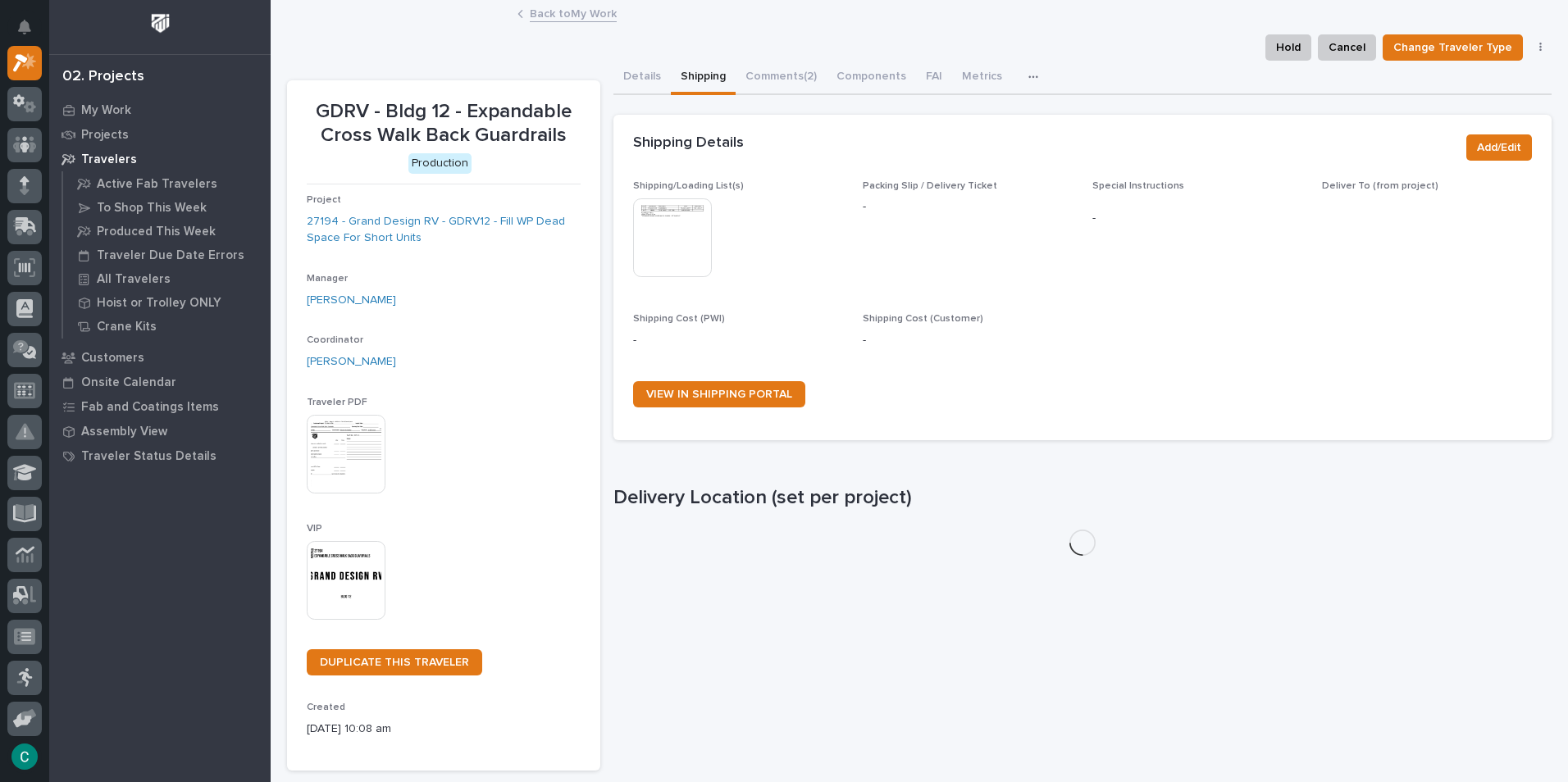
click at [666, 221] on img at bounding box center [672, 237] width 78 height 78
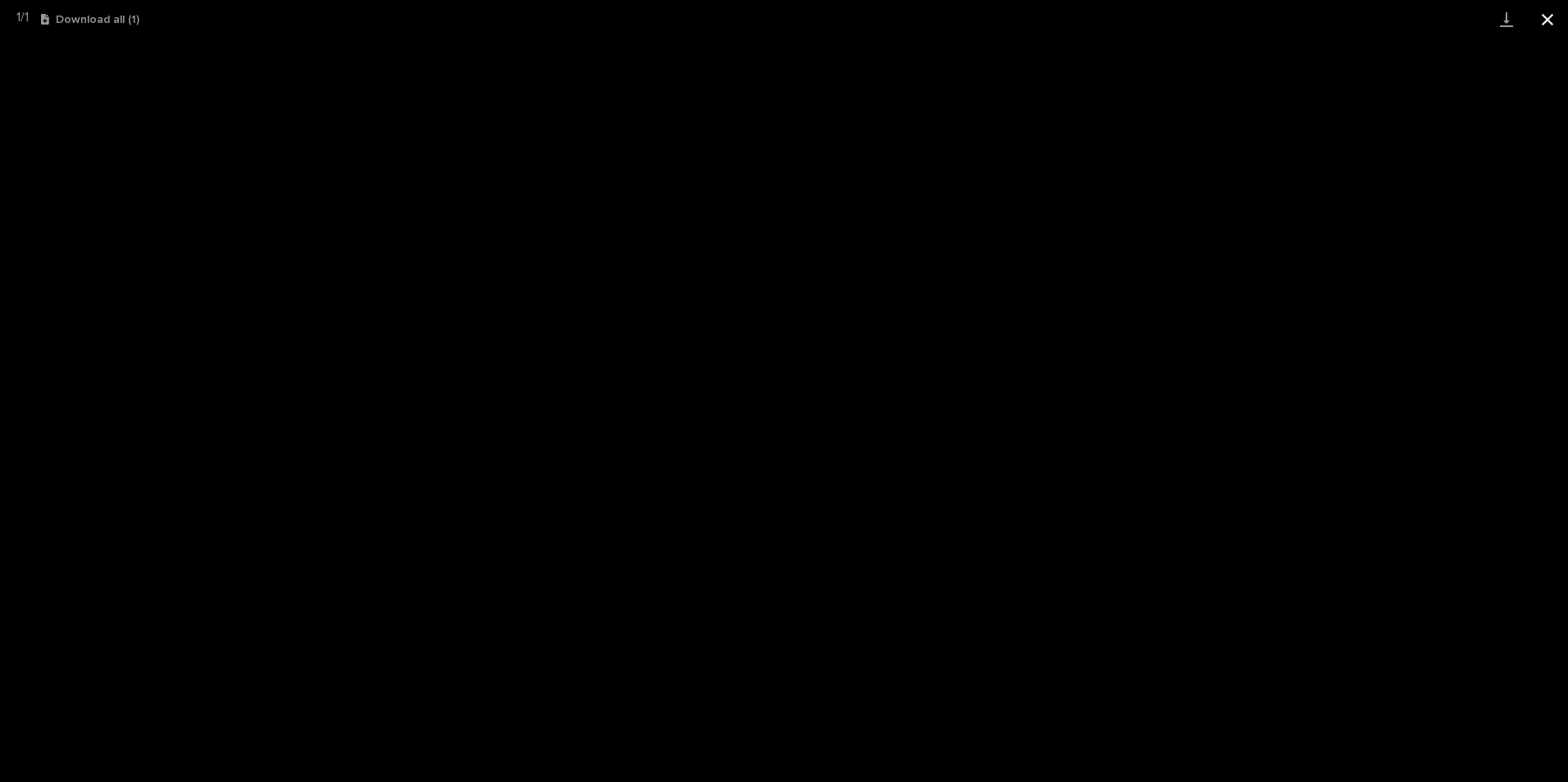
click at [1549, 11] on button "Close gallery" at bounding box center [1548, 19] width 41 height 39
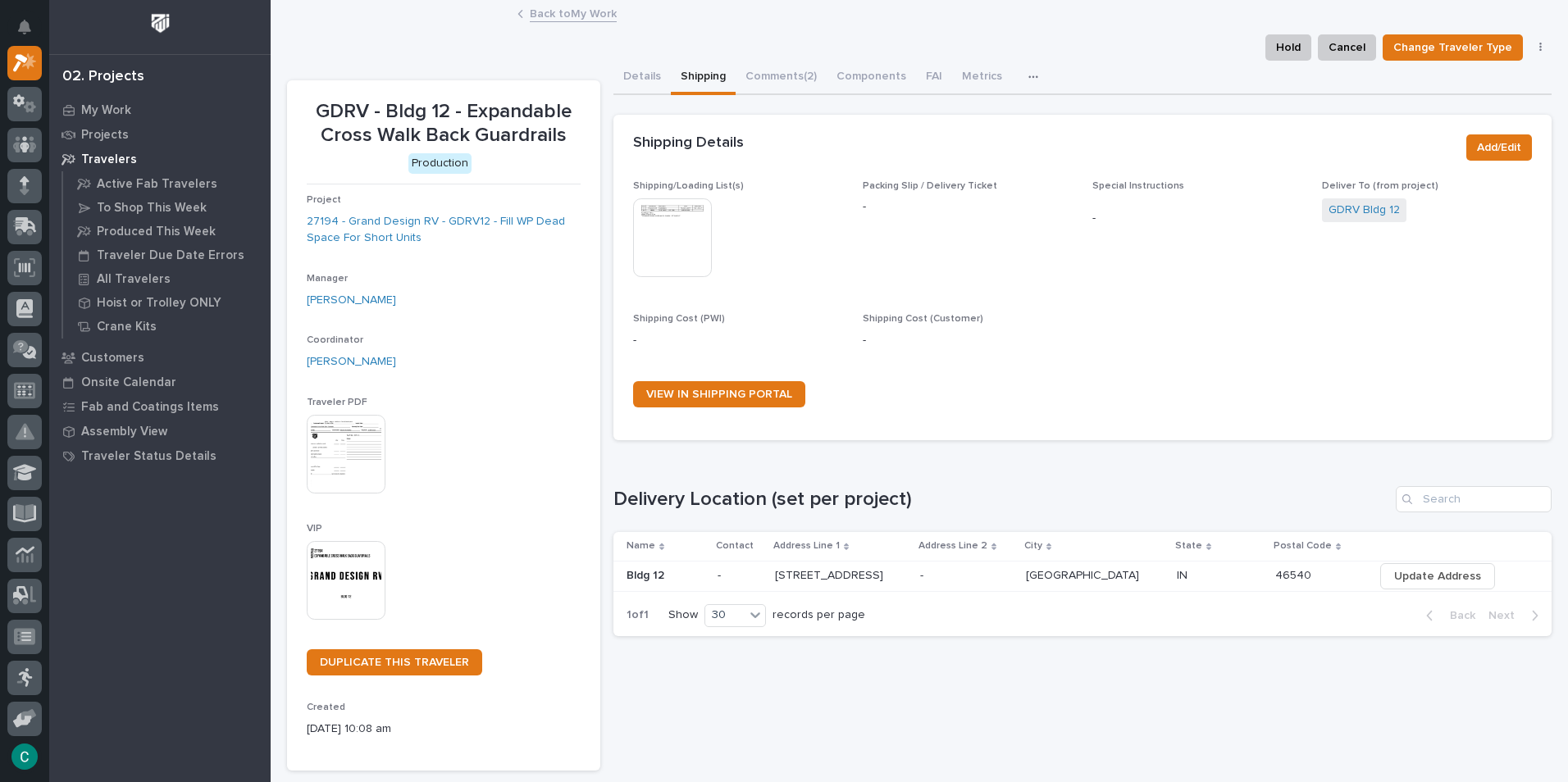
click at [333, 579] on img at bounding box center [346, 580] width 78 height 78
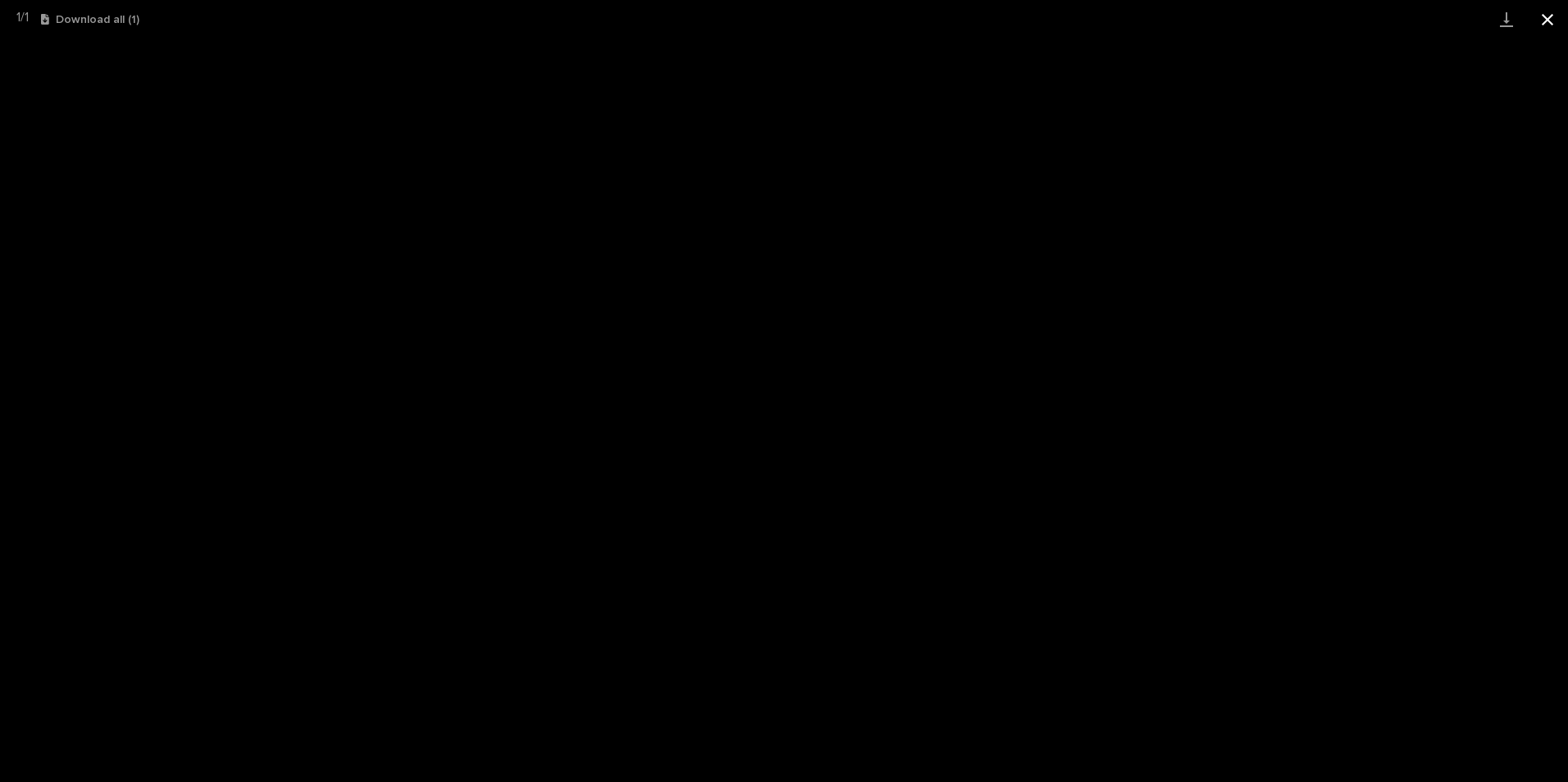
click at [1563, 15] on button "Close gallery" at bounding box center [1548, 19] width 41 height 39
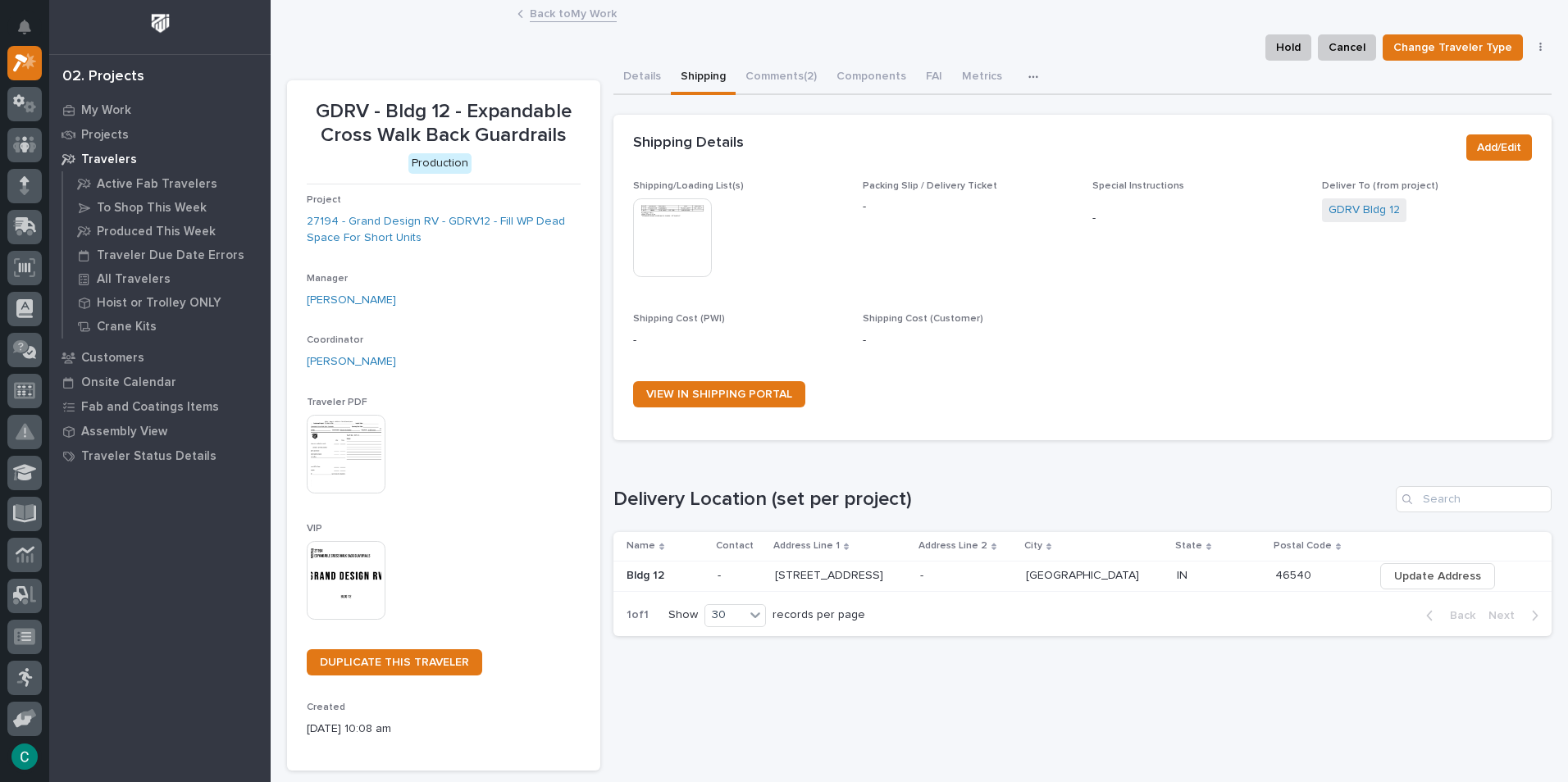
click at [569, 16] on link "Back to My Work" at bounding box center [574, 12] width 87 height 18
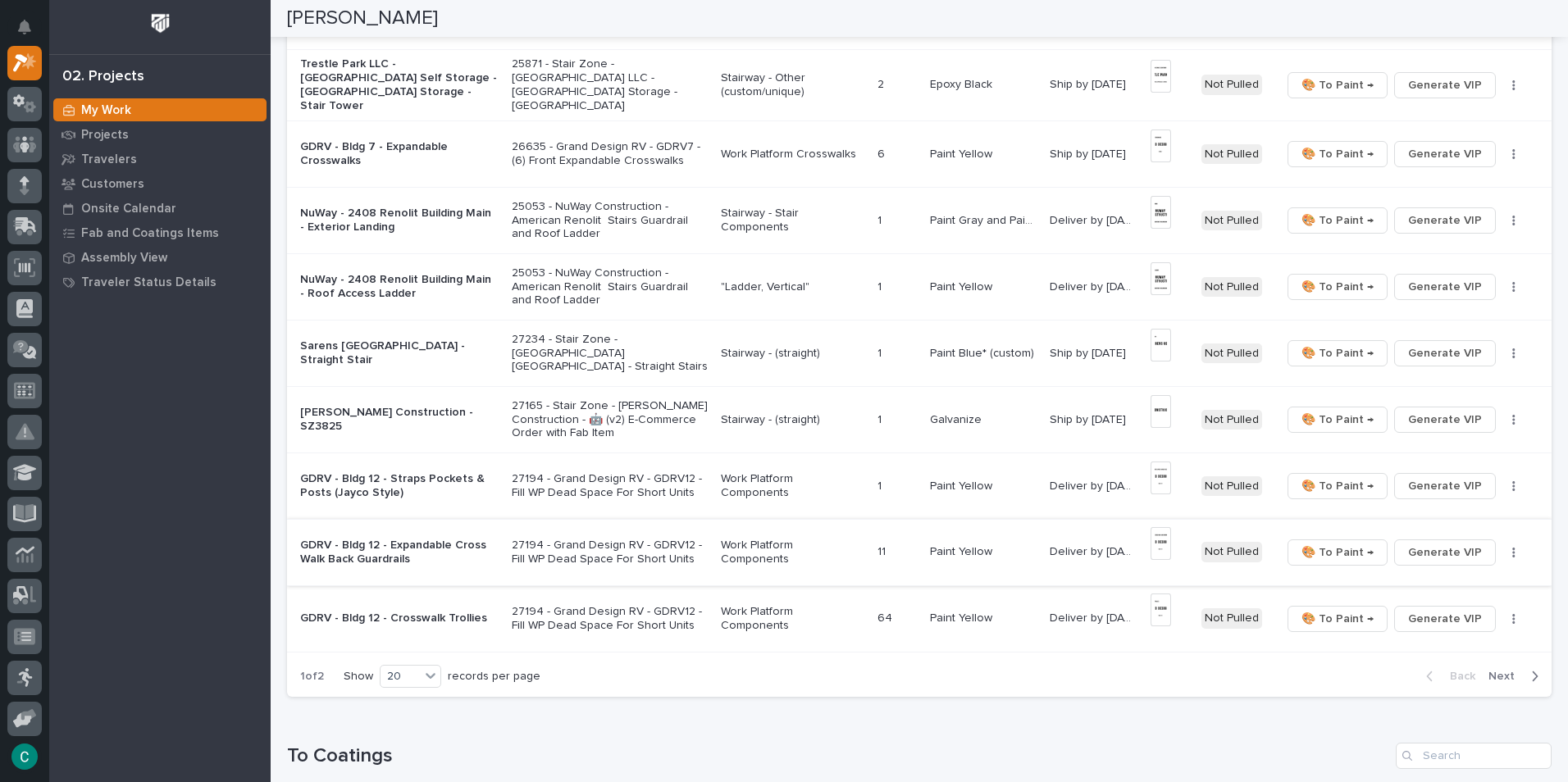
scroll to position [985, 0]
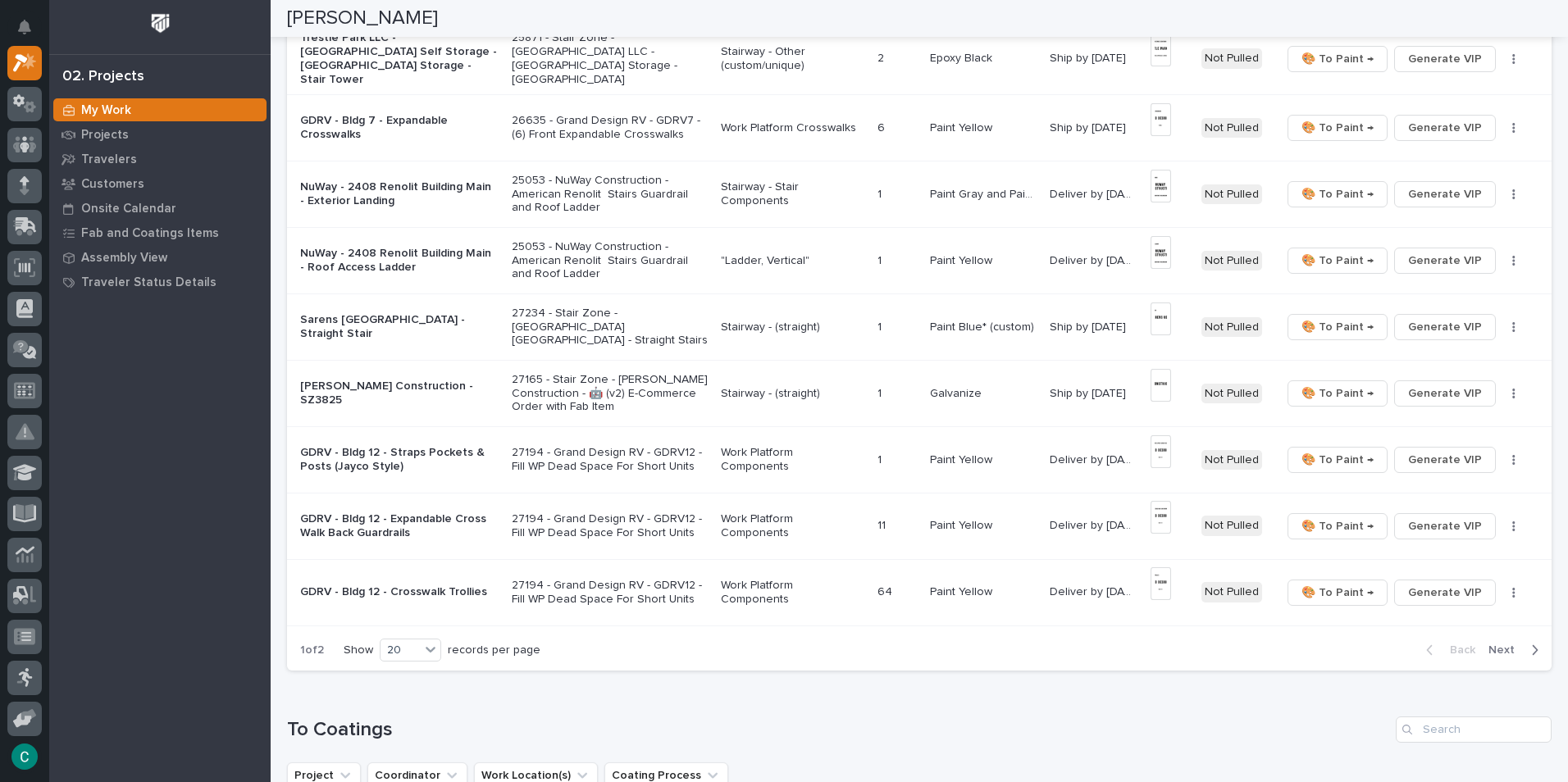
click at [769, 585] on p "Work Platform Components" at bounding box center [793, 592] width 143 height 28
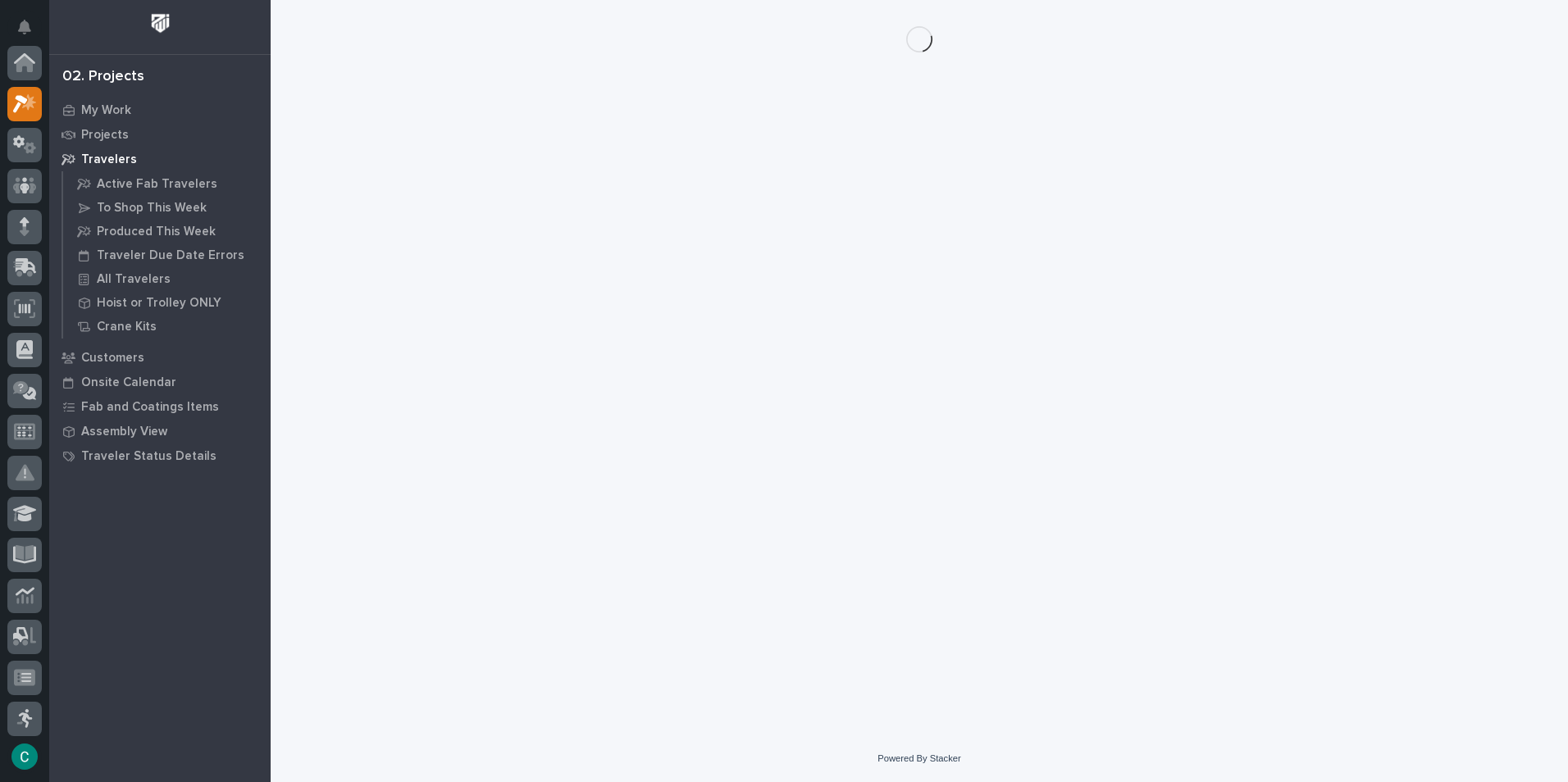
scroll to position [41, 0]
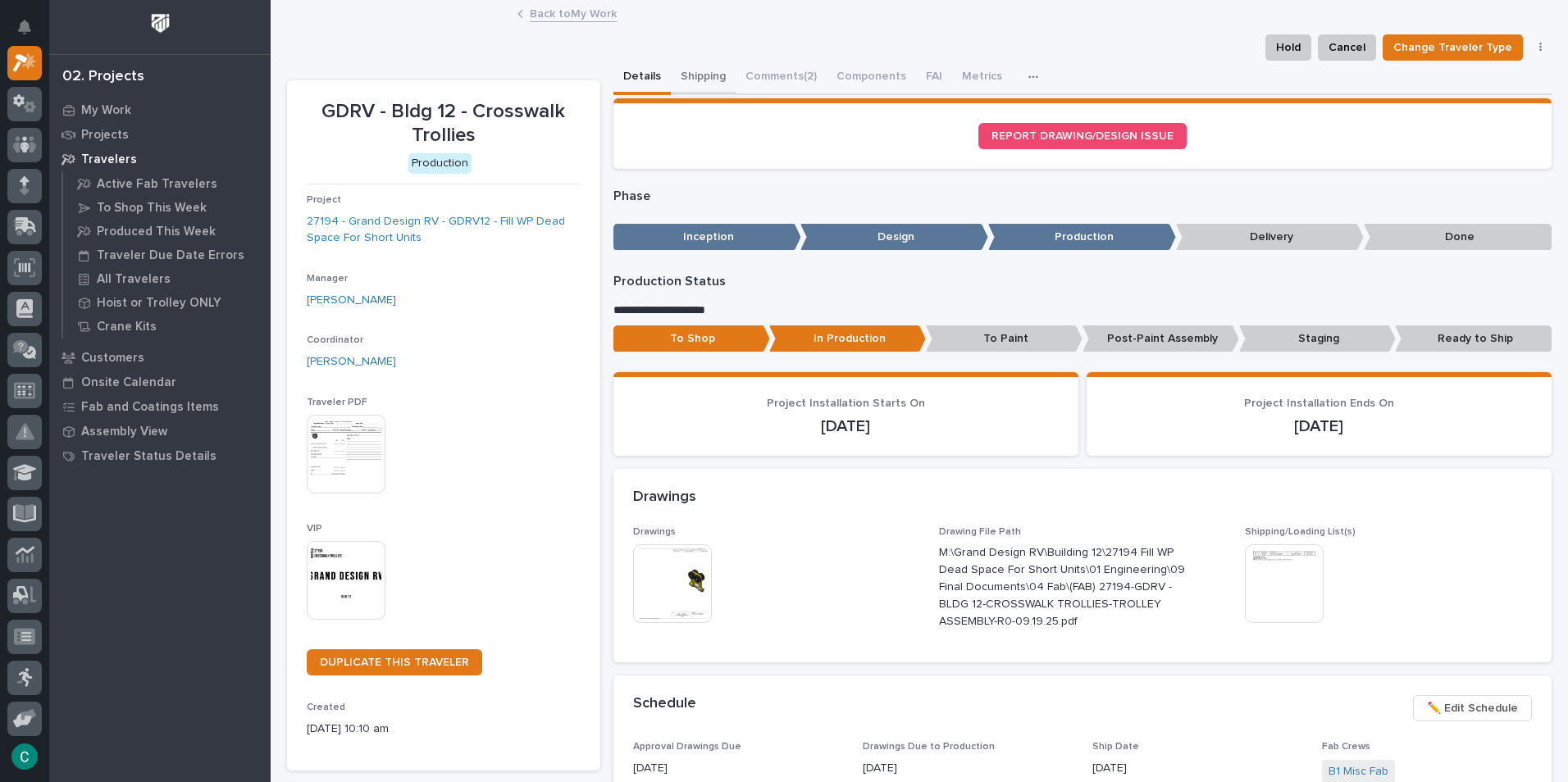
click at [707, 75] on button "Shipping" at bounding box center [703, 78] width 65 height 35
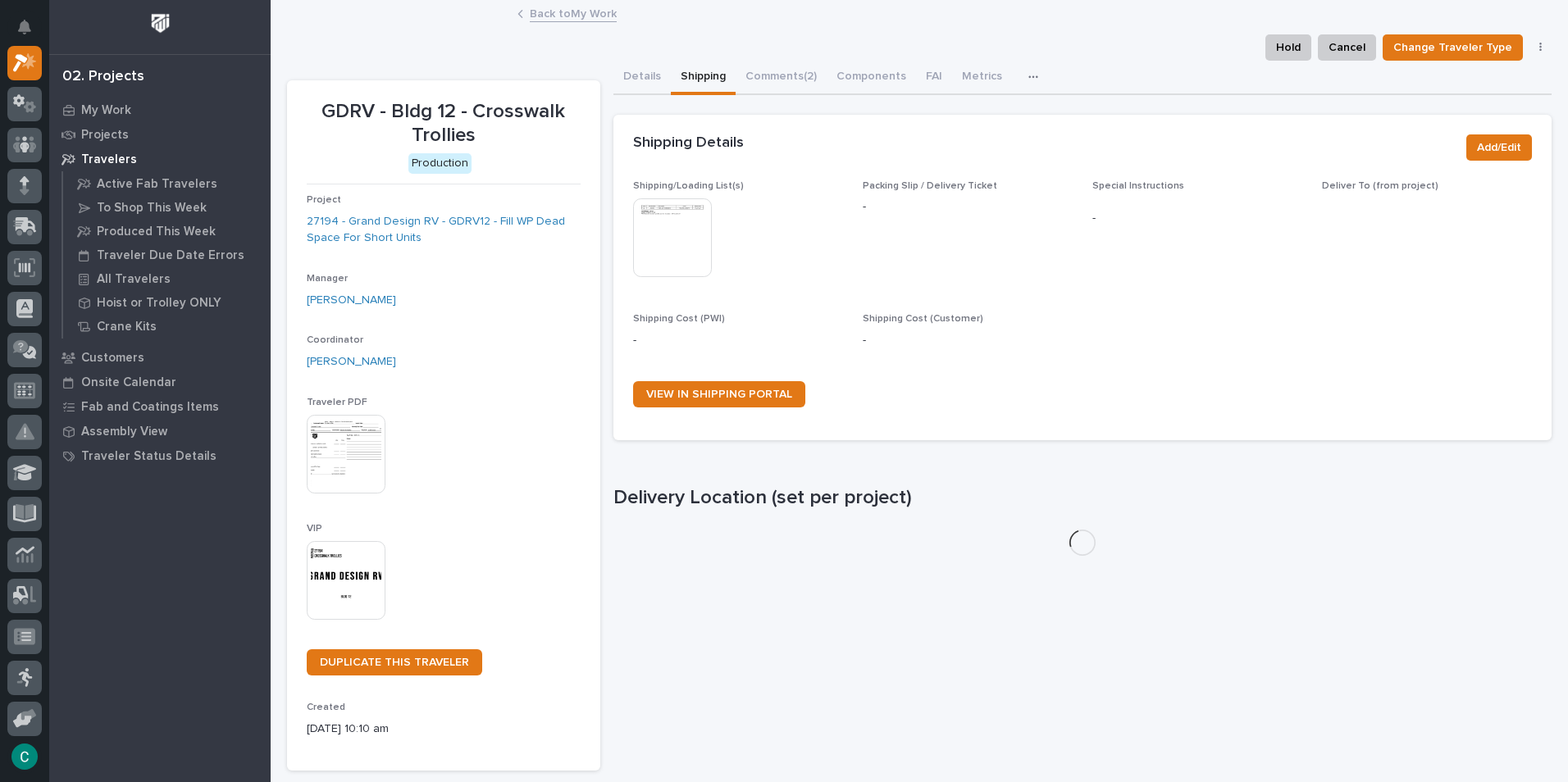
click at [675, 234] on img at bounding box center [672, 237] width 78 height 78
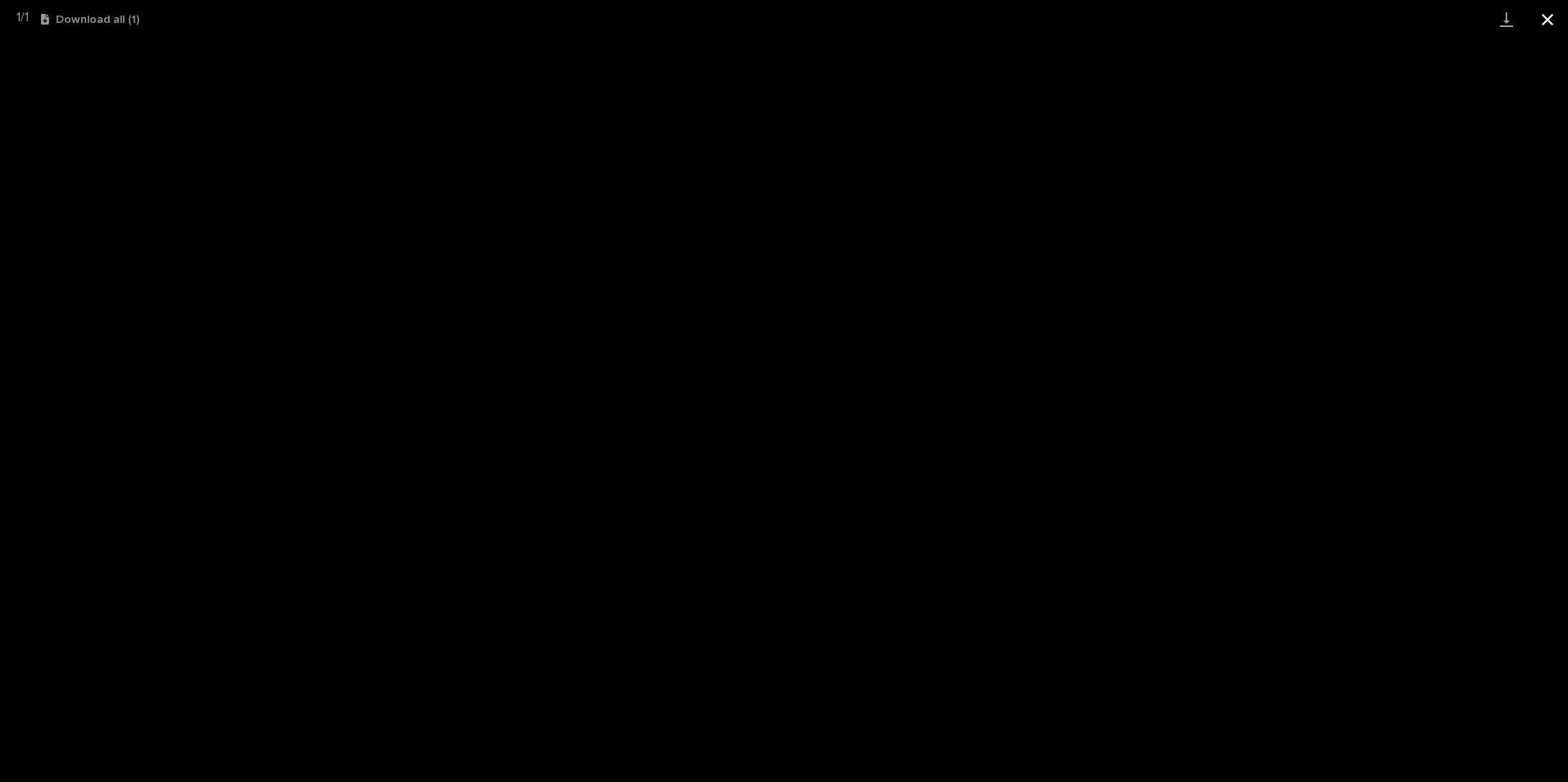
click at [1550, 18] on button "Close gallery" at bounding box center [1548, 19] width 41 height 39
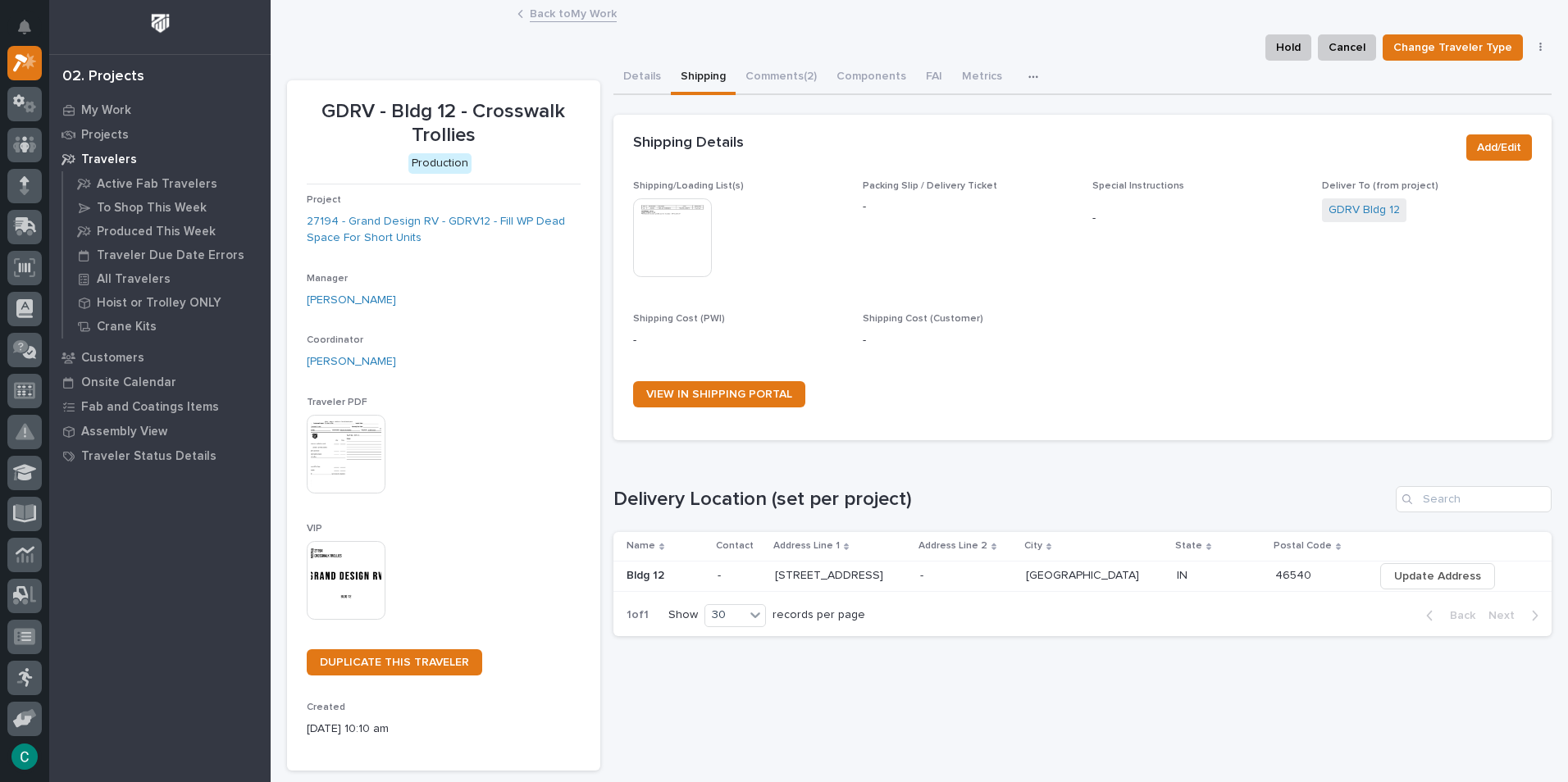
click at [346, 576] on img at bounding box center [346, 580] width 78 height 78
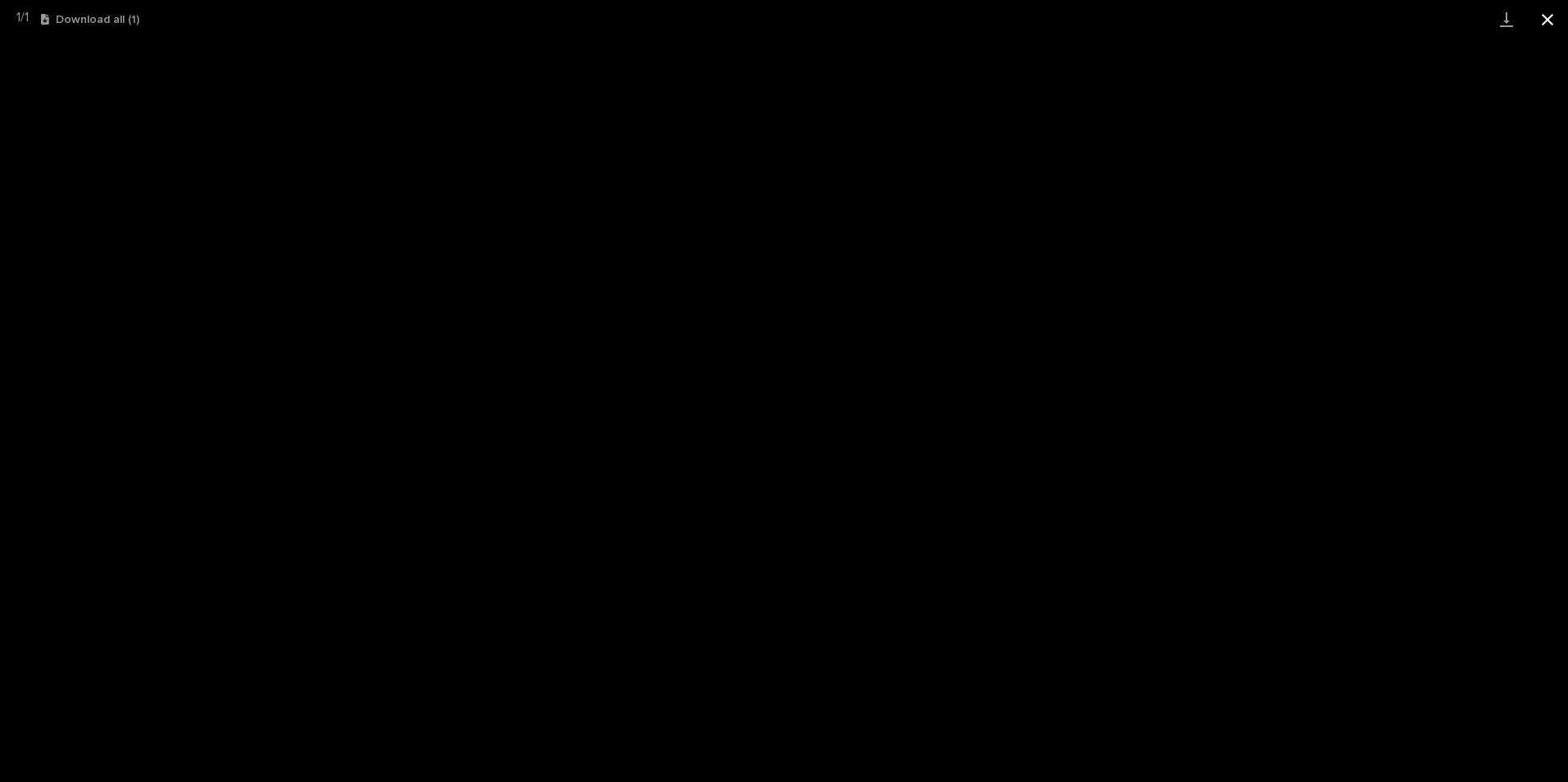
click at [1545, 14] on button "Close gallery" at bounding box center [1548, 19] width 41 height 39
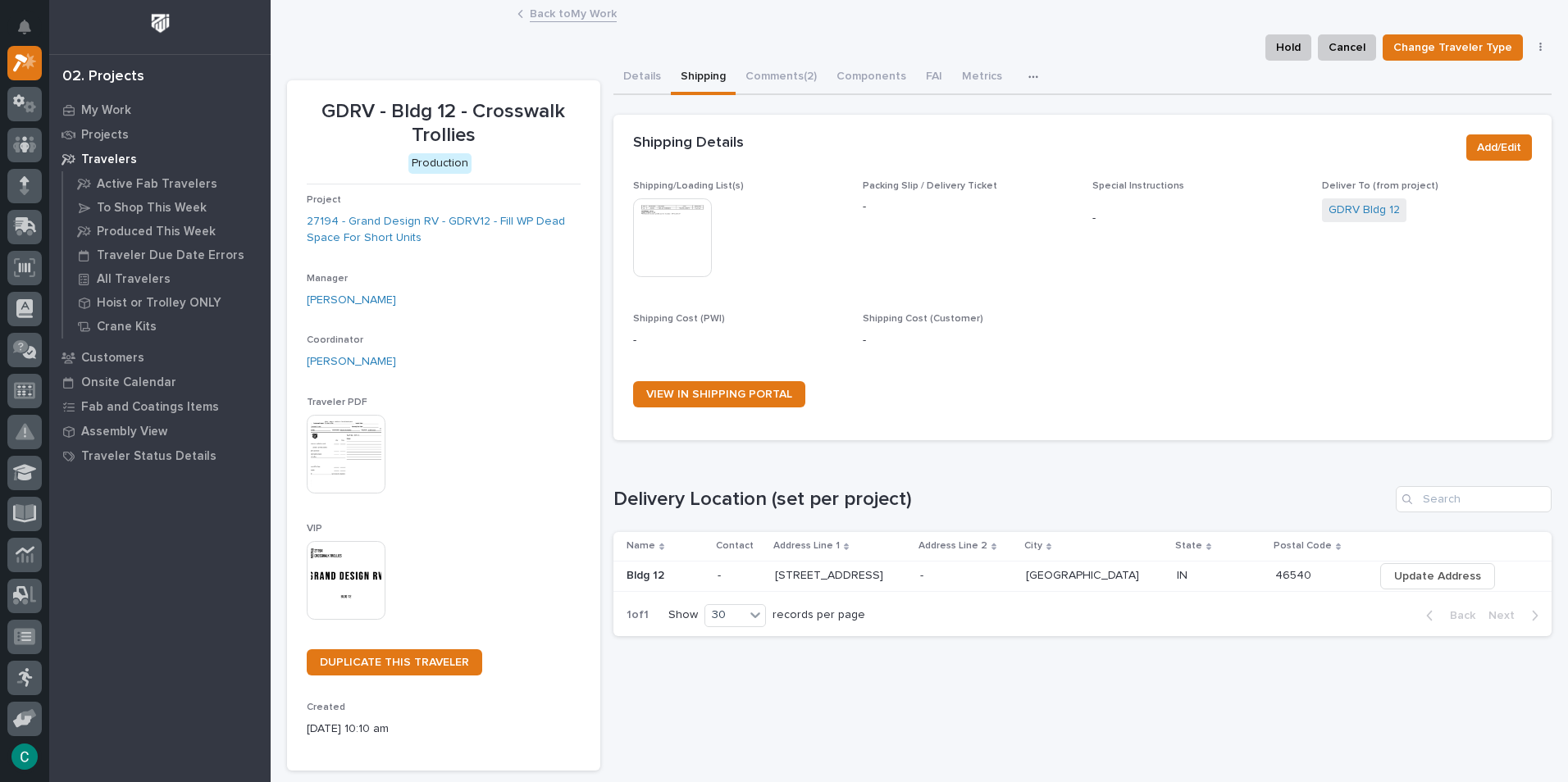
click at [542, 15] on link "Back to My Work" at bounding box center [574, 12] width 87 height 18
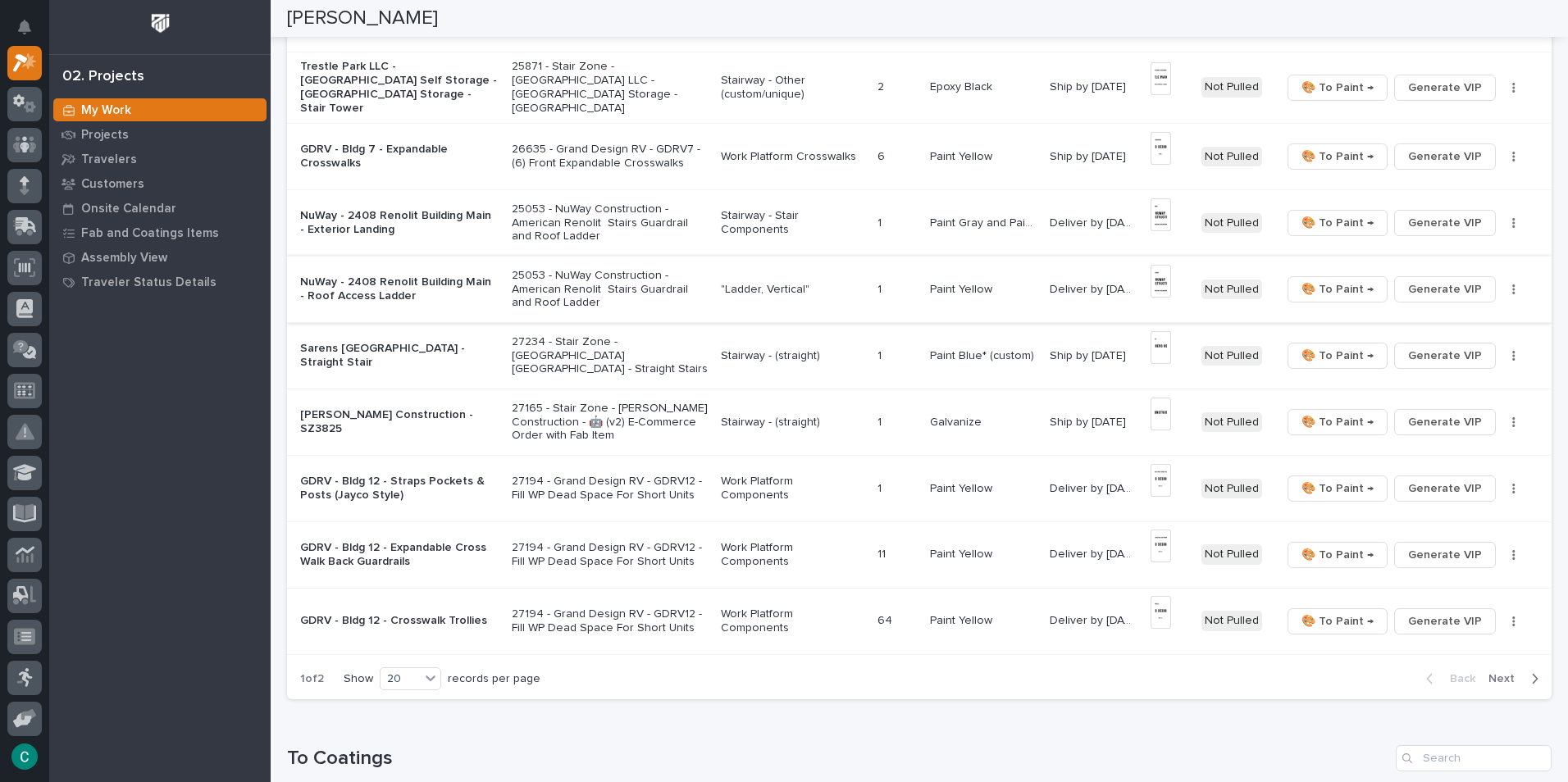
scroll to position [985, 0]
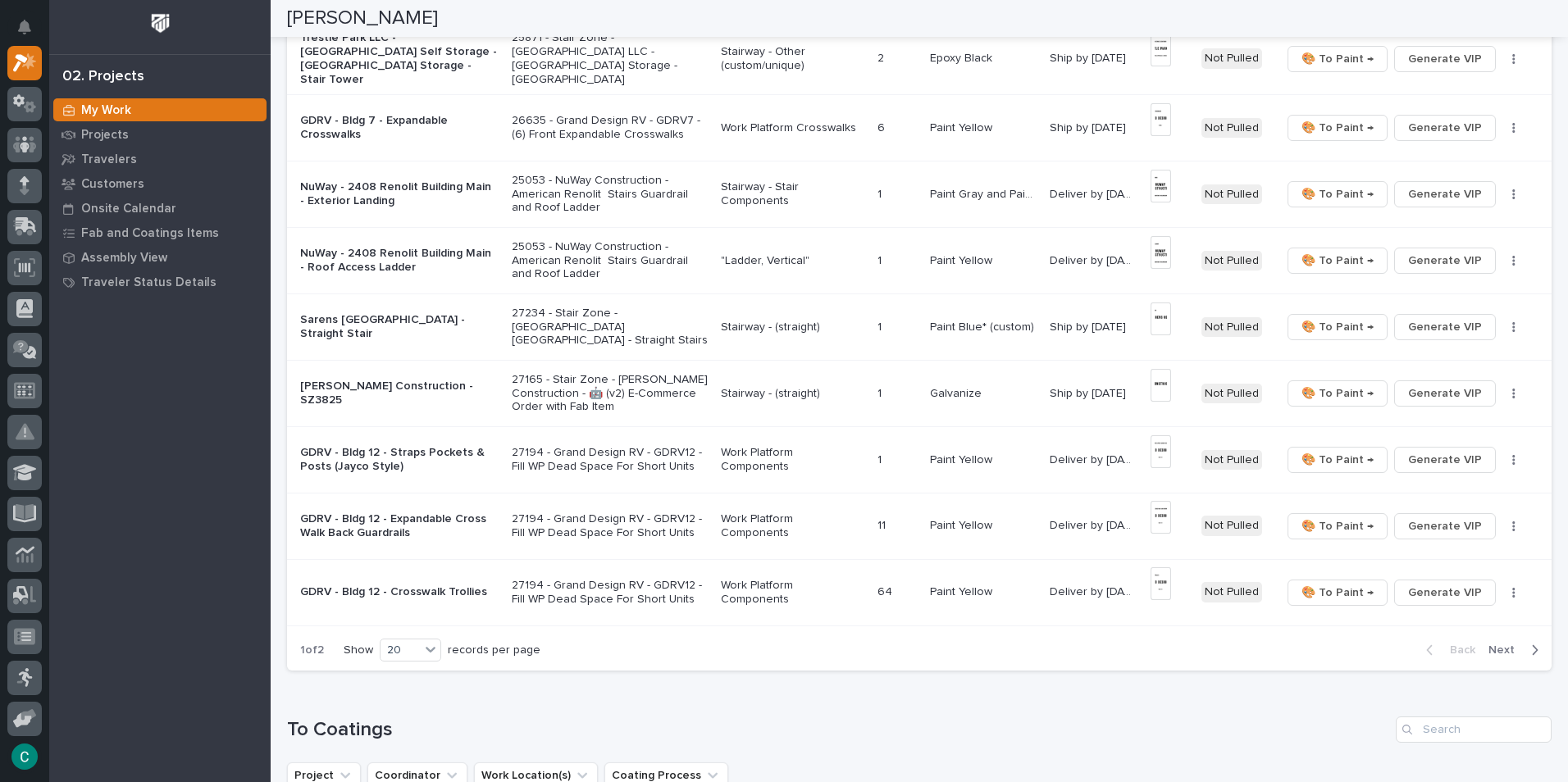
click at [739, 323] on p "Stairway - (straight)" at bounding box center [793, 328] width 143 height 14
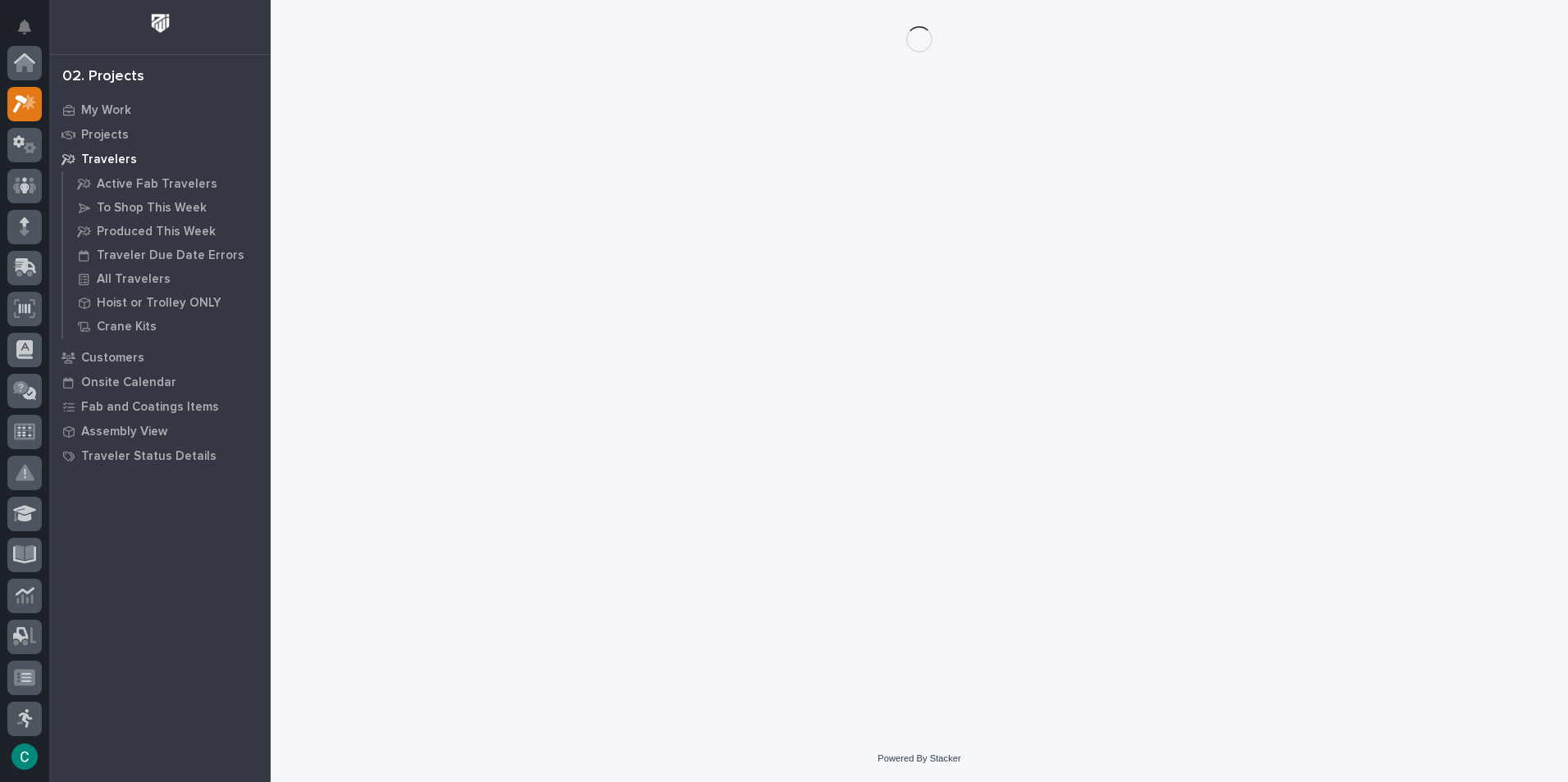
scroll to position [41, 0]
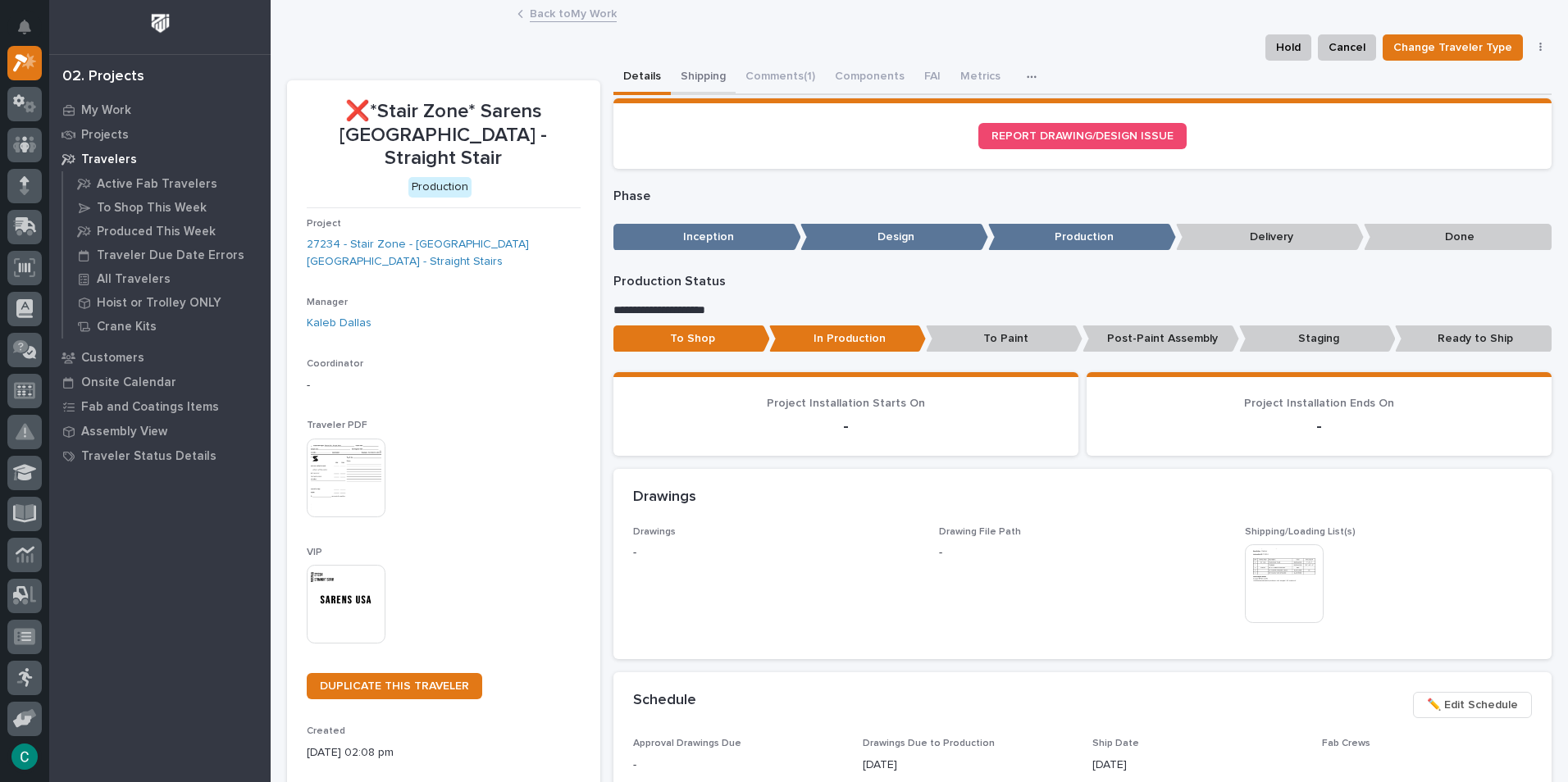
click at [689, 72] on button "Shipping" at bounding box center [703, 78] width 65 height 35
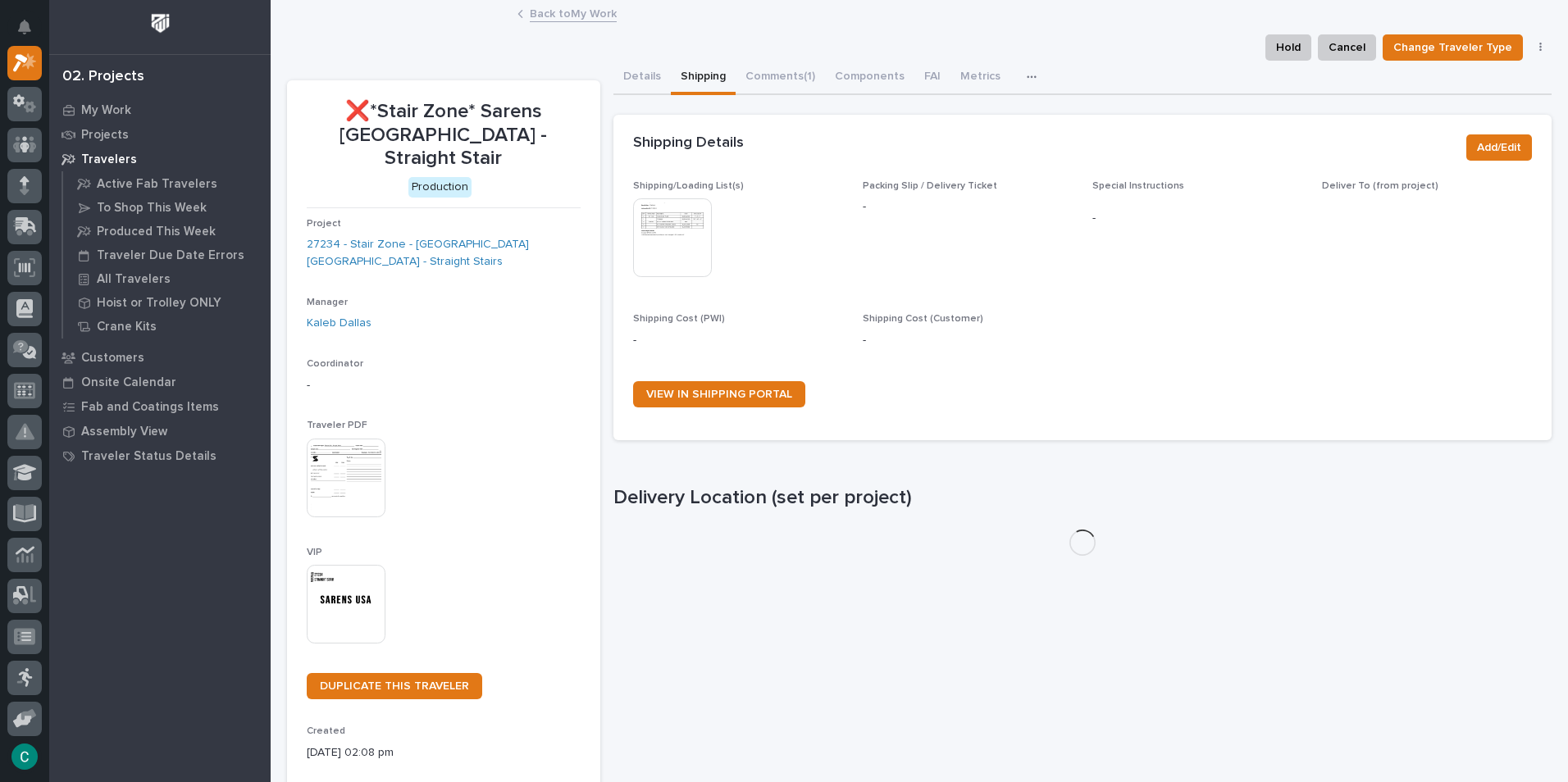
click at [668, 216] on img at bounding box center [672, 237] width 78 height 78
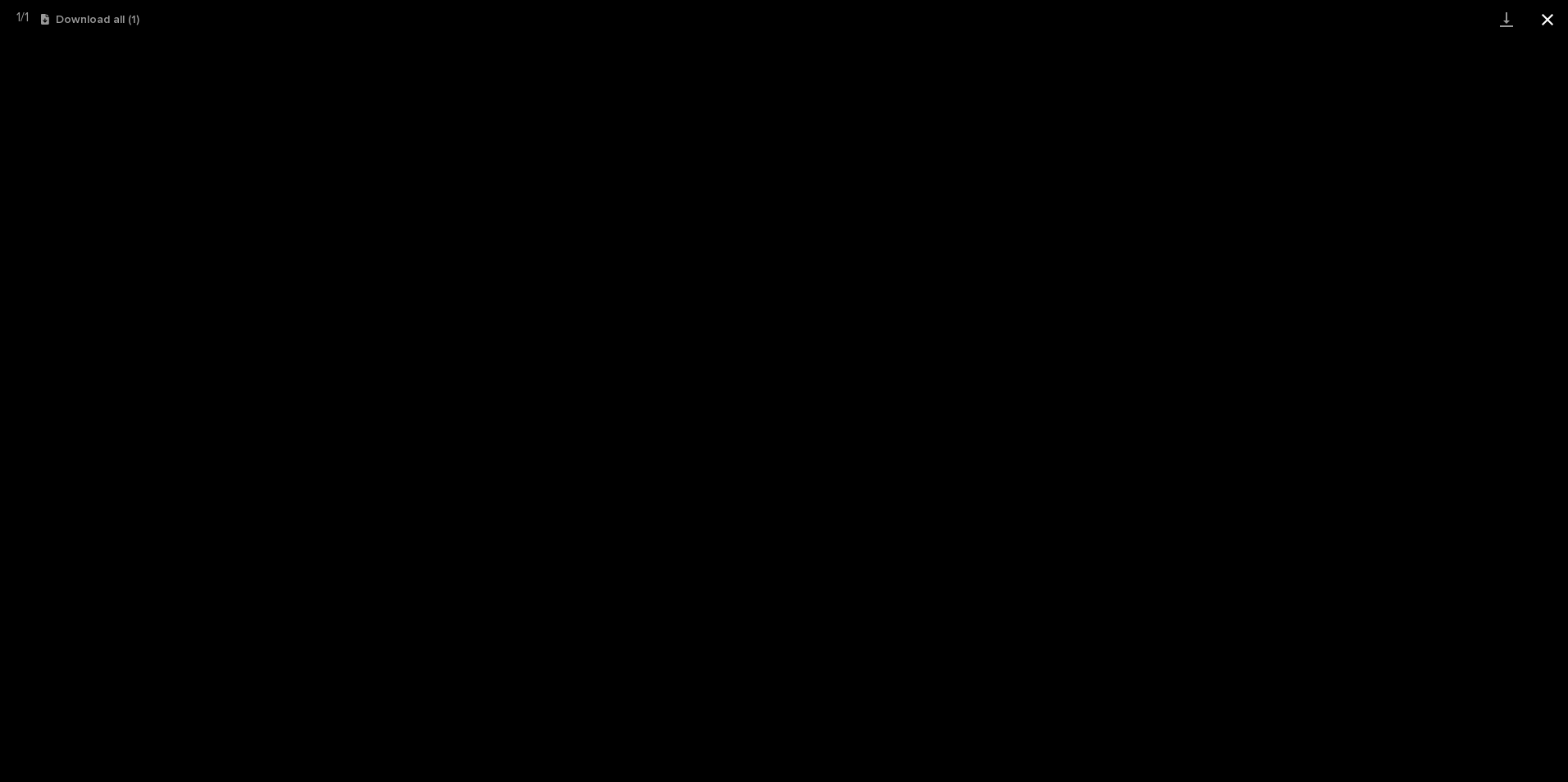
click at [1551, 22] on button "Close gallery" at bounding box center [1548, 19] width 41 height 39
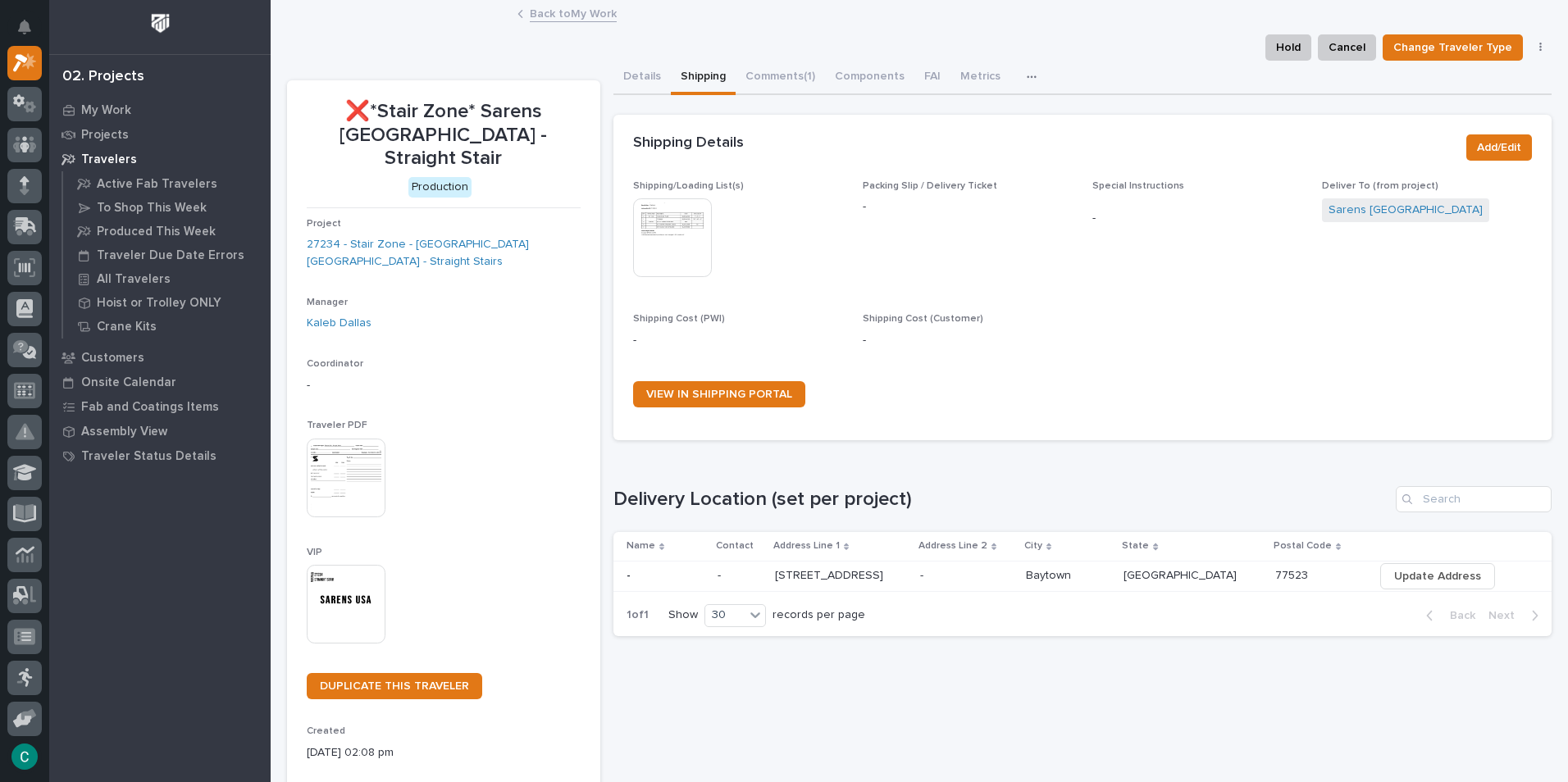
click at [555, 17] on link "Back to My Work" at bounding box center [574, 12] width 87 height 18
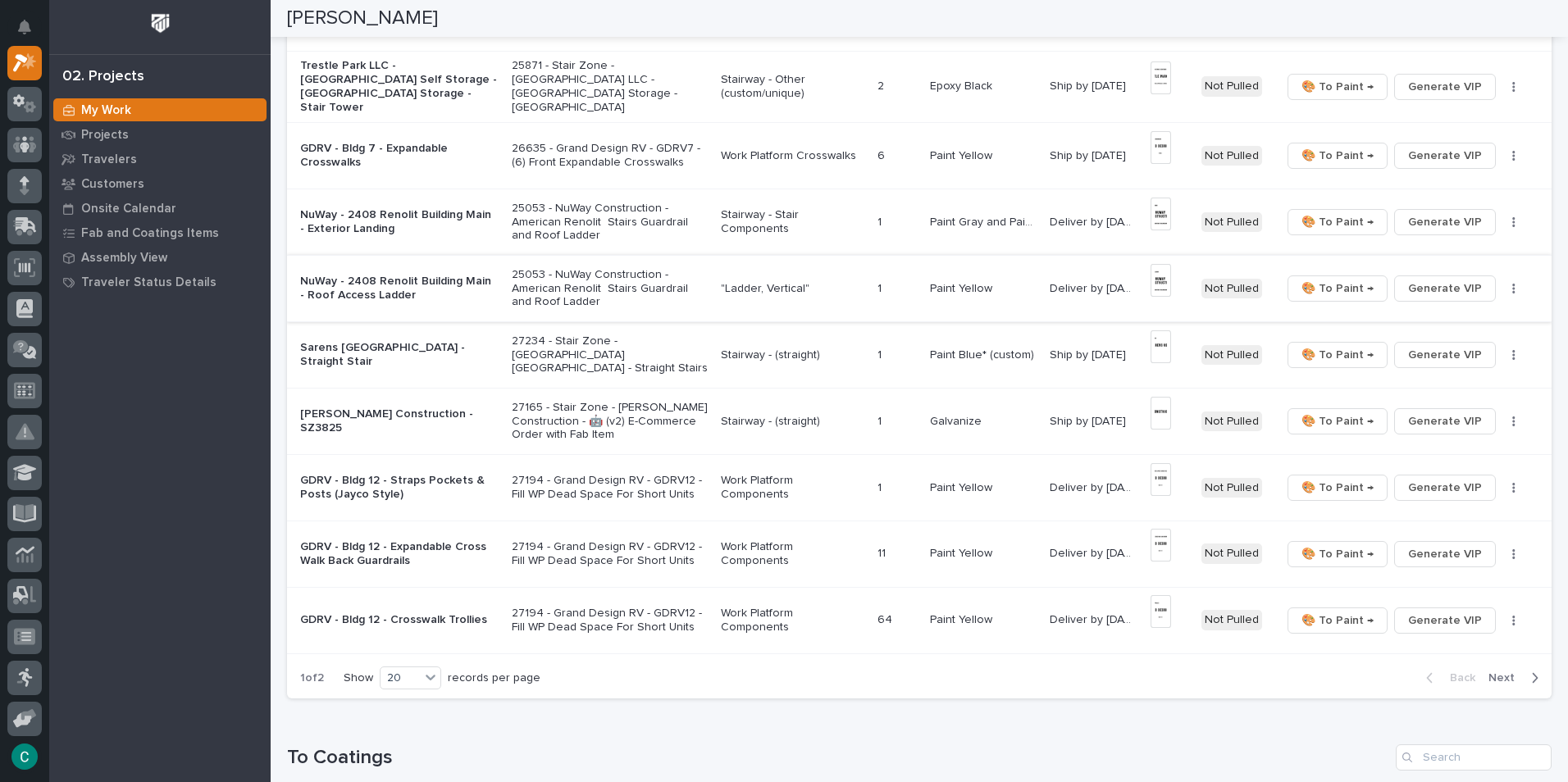
scroll to position [985, 0]
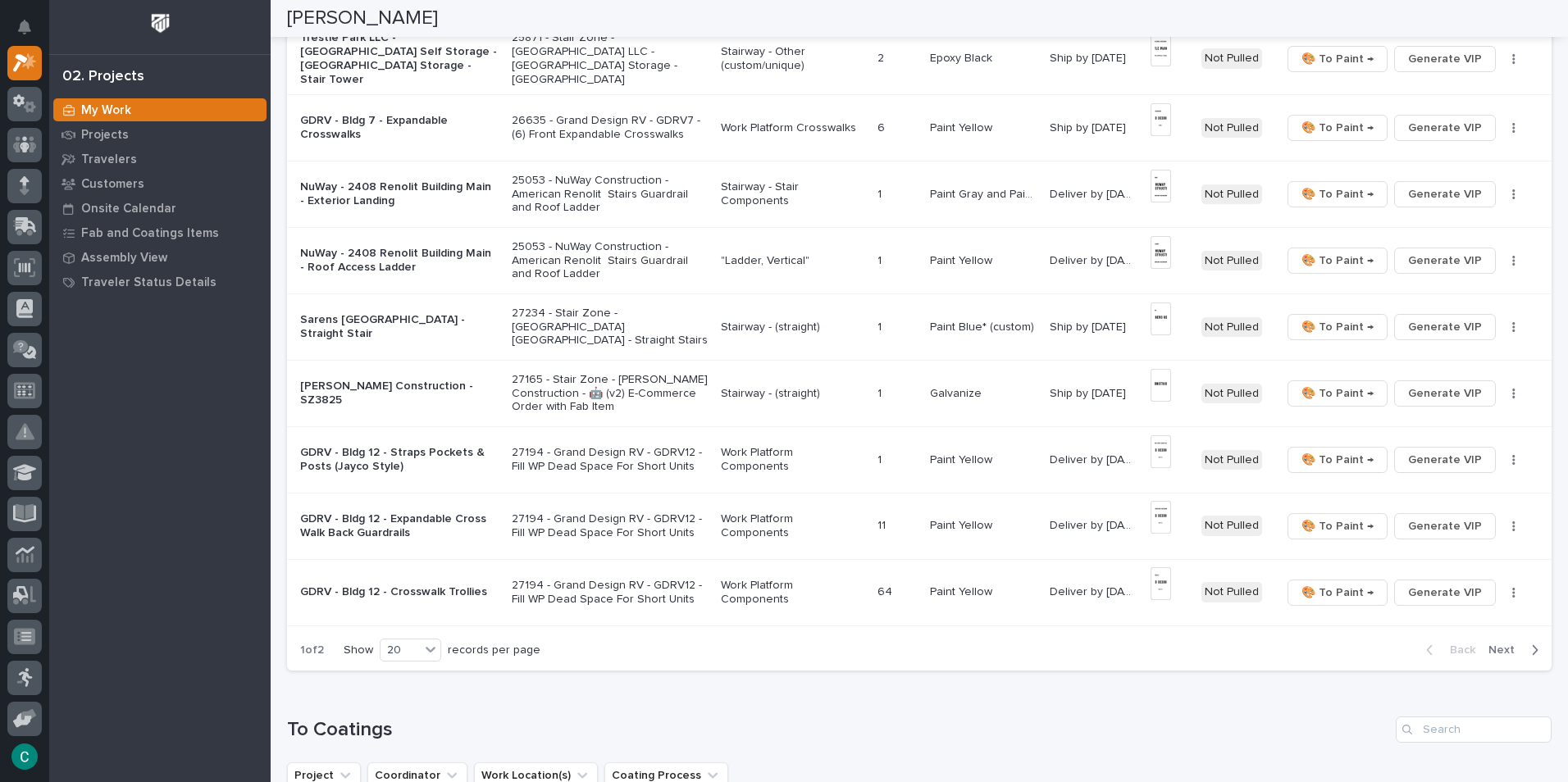
click at [1489, 642] on span "Next" at bounding box center [1506, 649] width 36 height 15
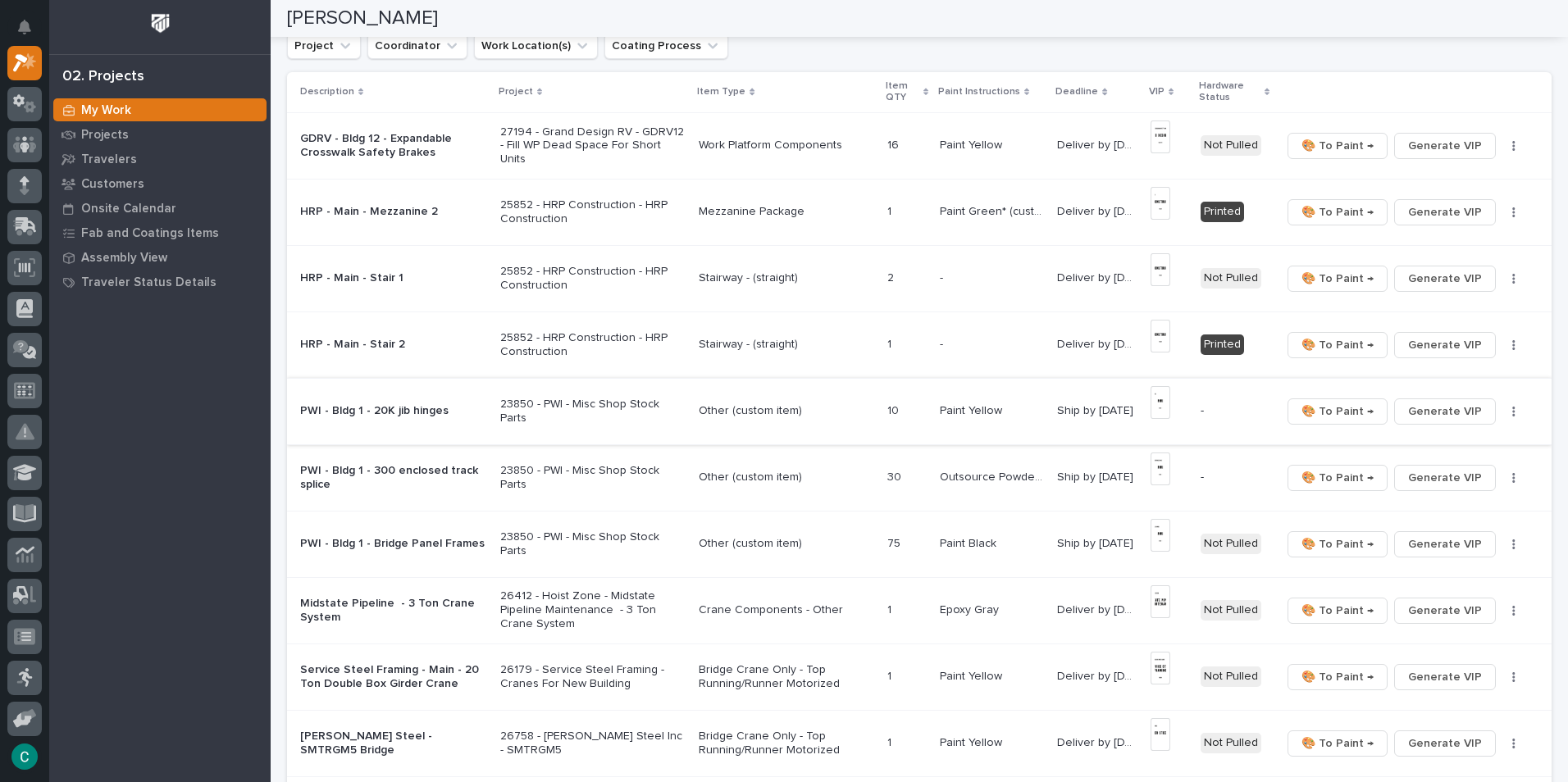
scroll to position [656, 0]
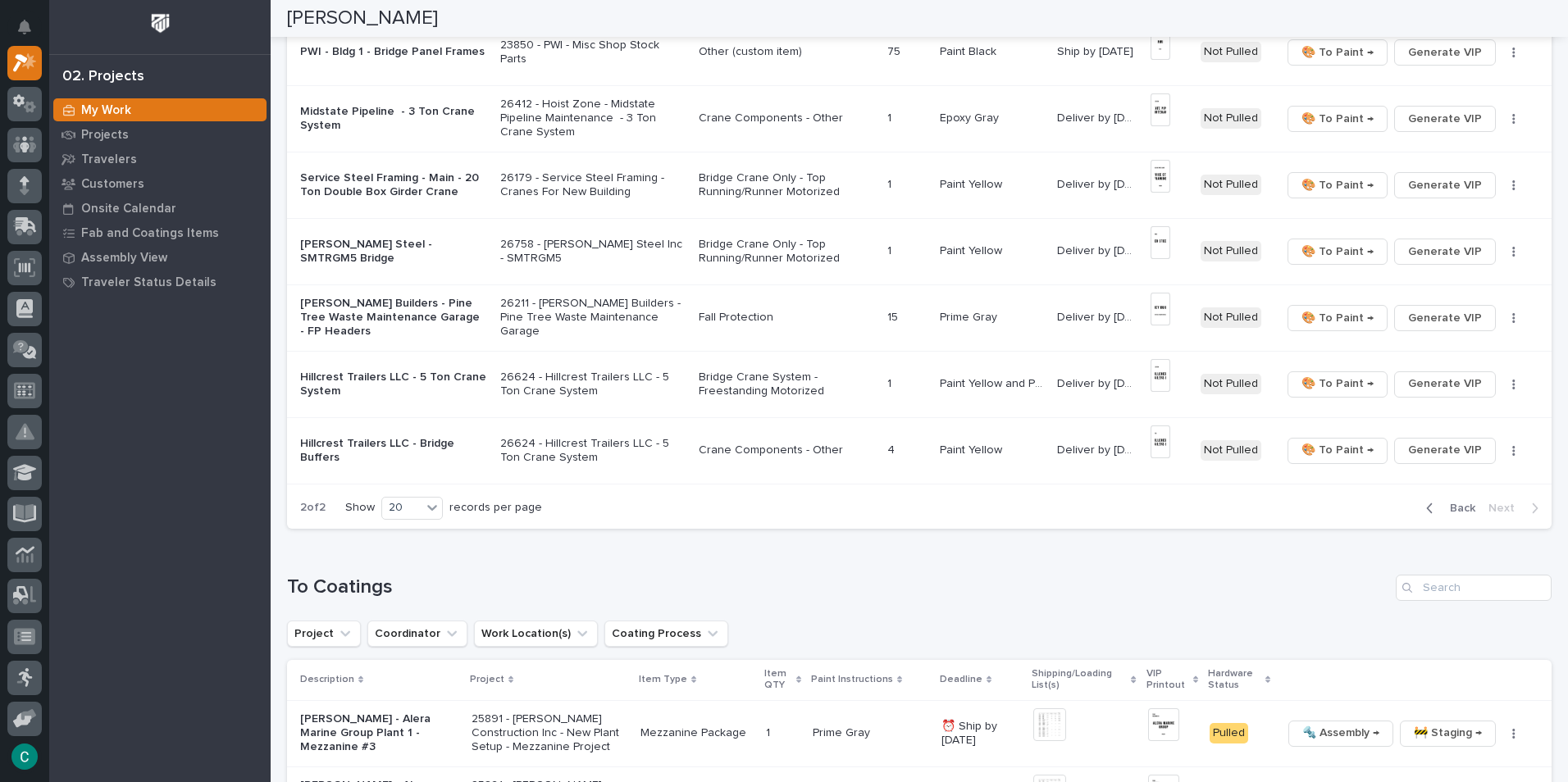
click at [1451, 511] on span "Back" at bounding box center [1458, 508] width 35 height 15
